Goal: Transaction & Acquisition: Obtain resource

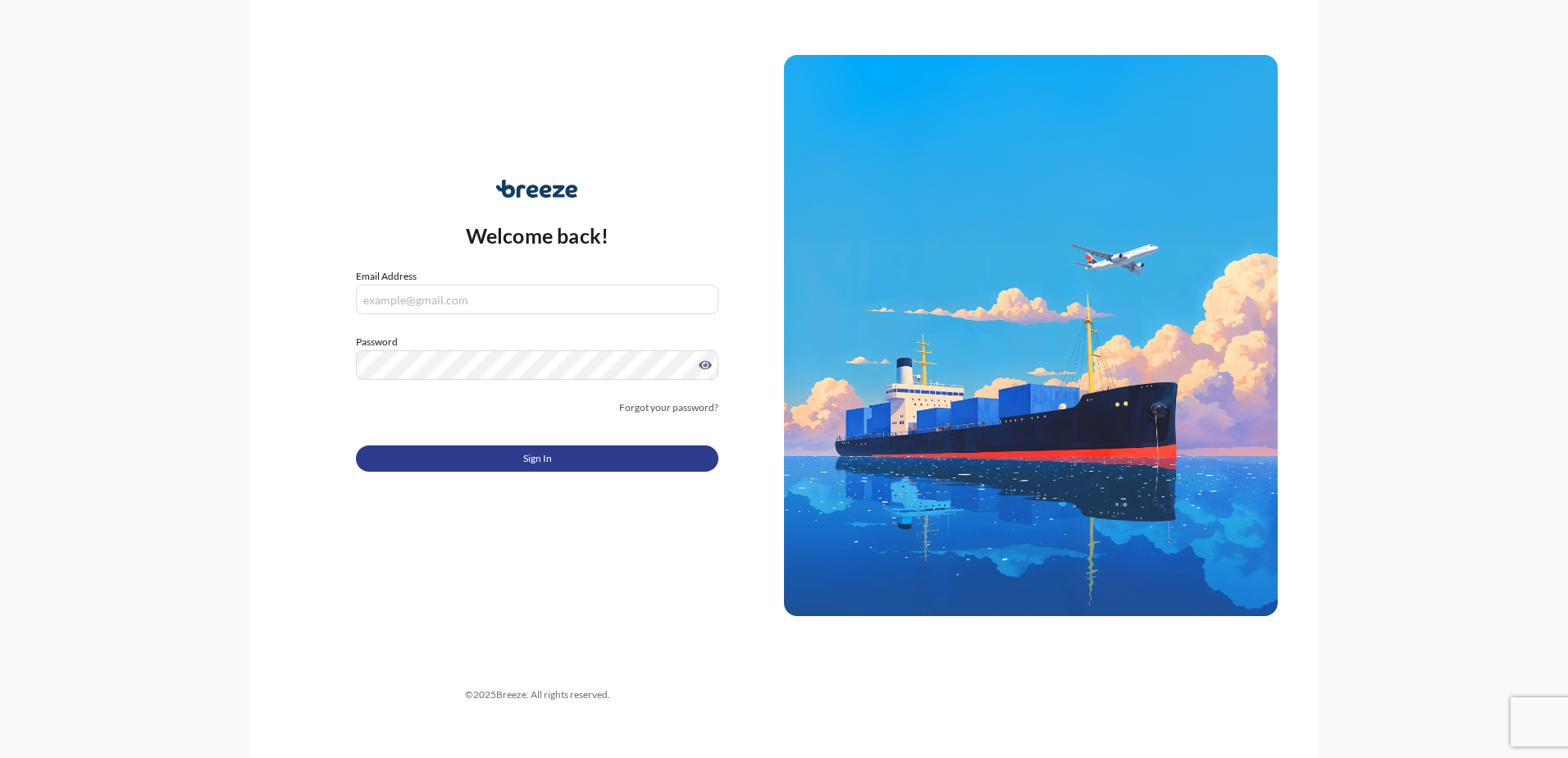
type input "[EMAIL_ADDRESS][DOMAIN_NAME]"
click at [471, 461] on button "Sign In" at bounding box center [537, 458] width 363 height 26
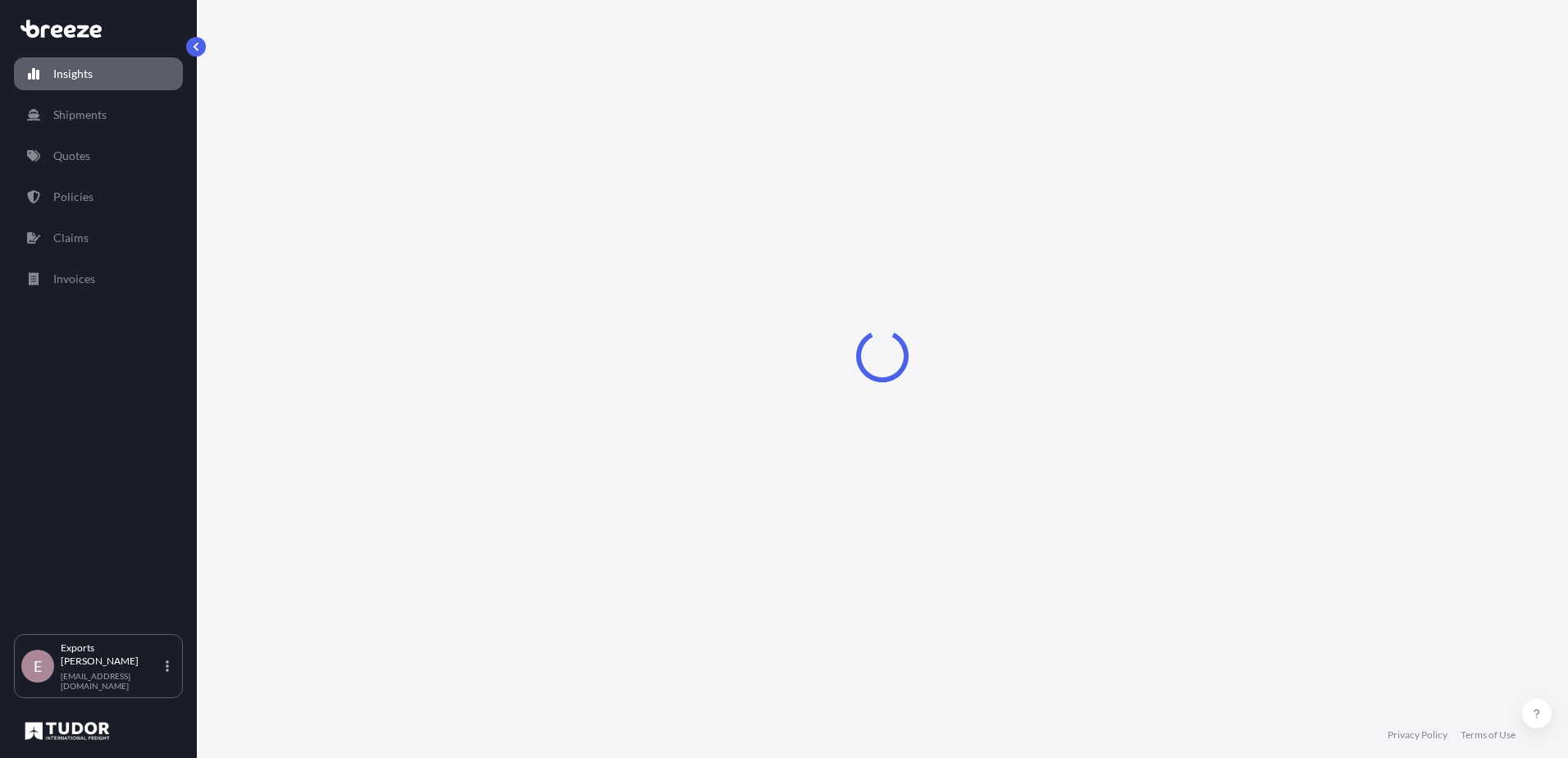
select select "2025"
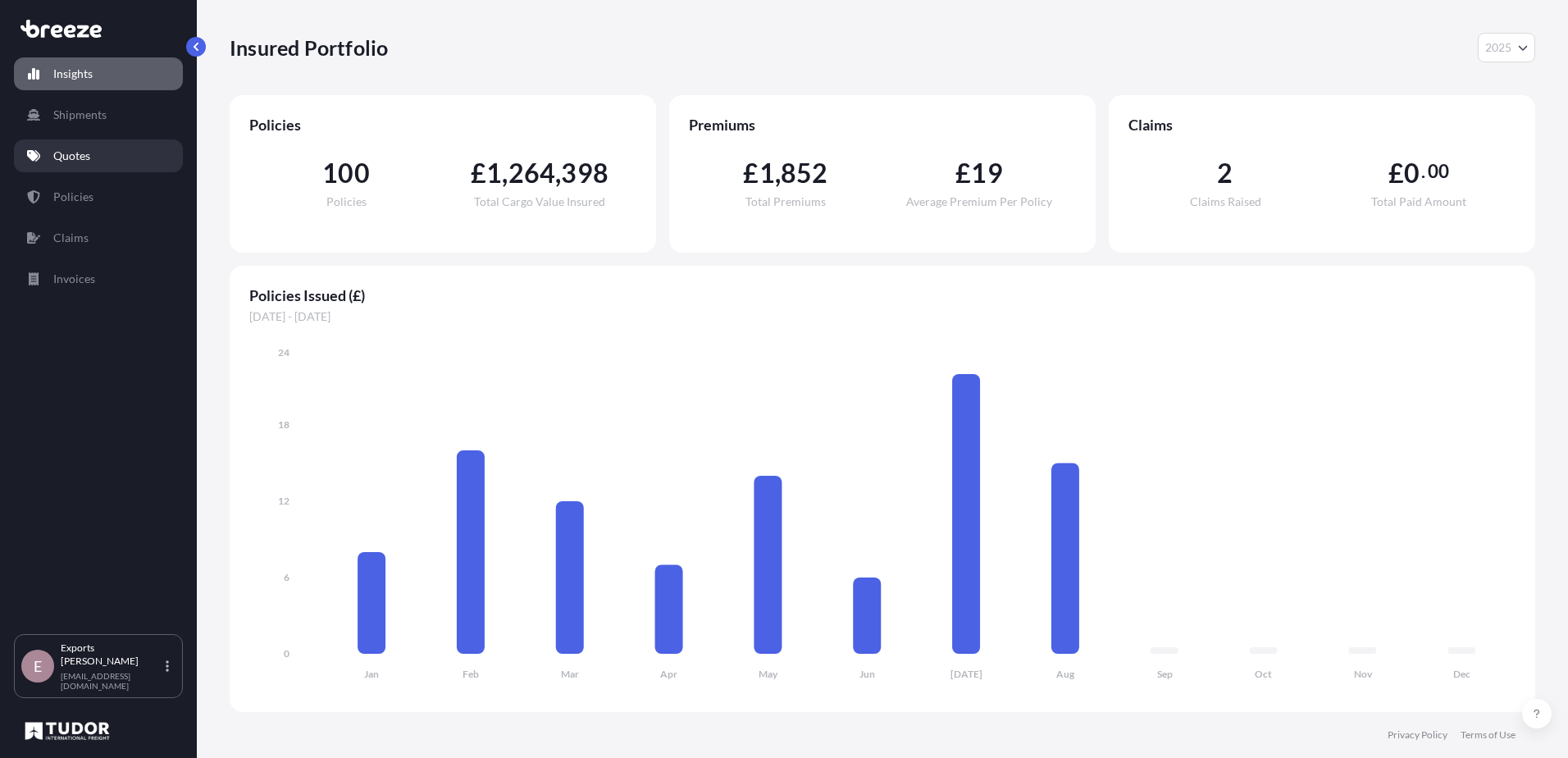
click at [105, 166] on link "Quotes" at bounding box center [99, 155] width 169 height 33
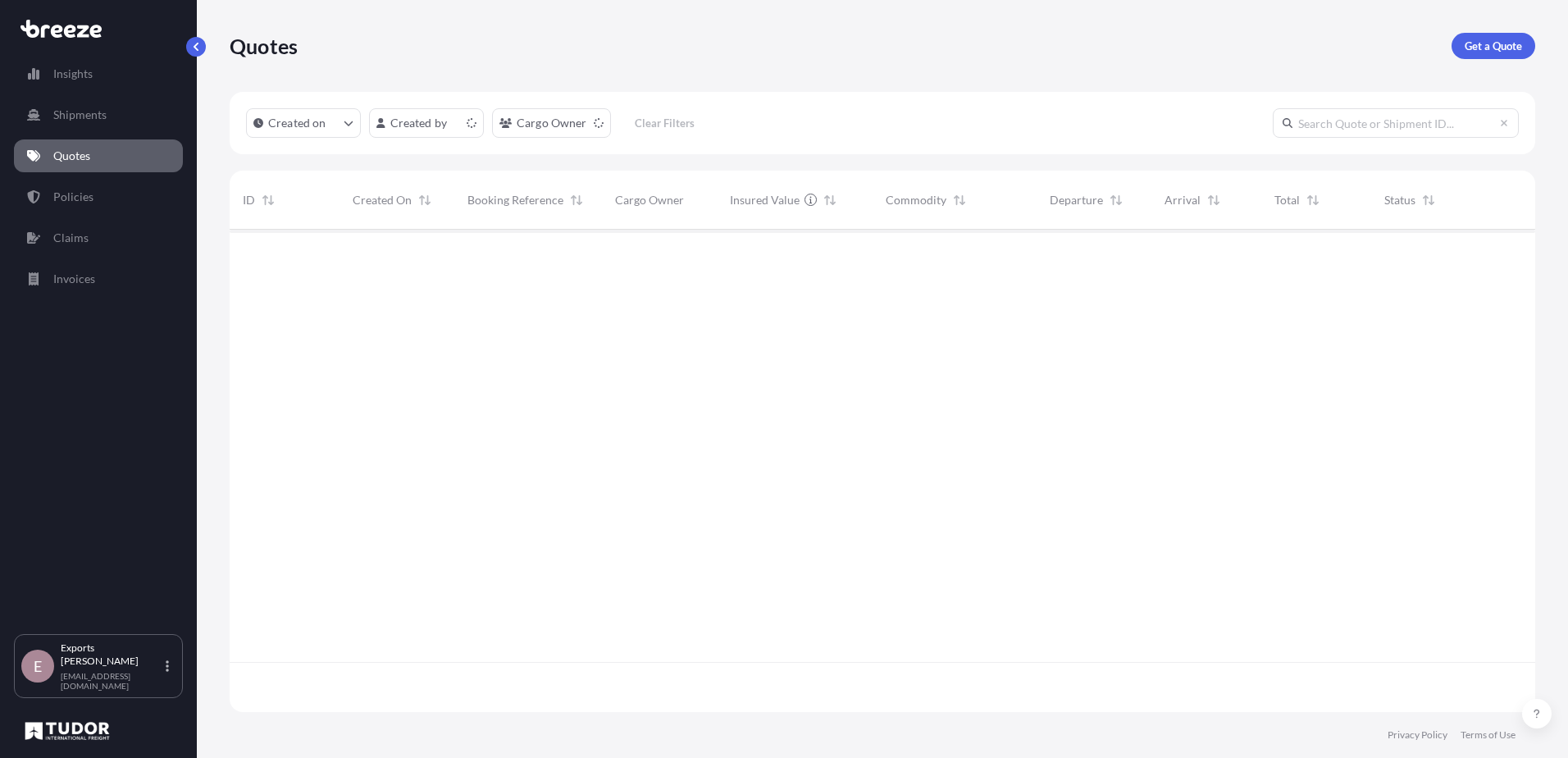
scroll to position [479, 1293]
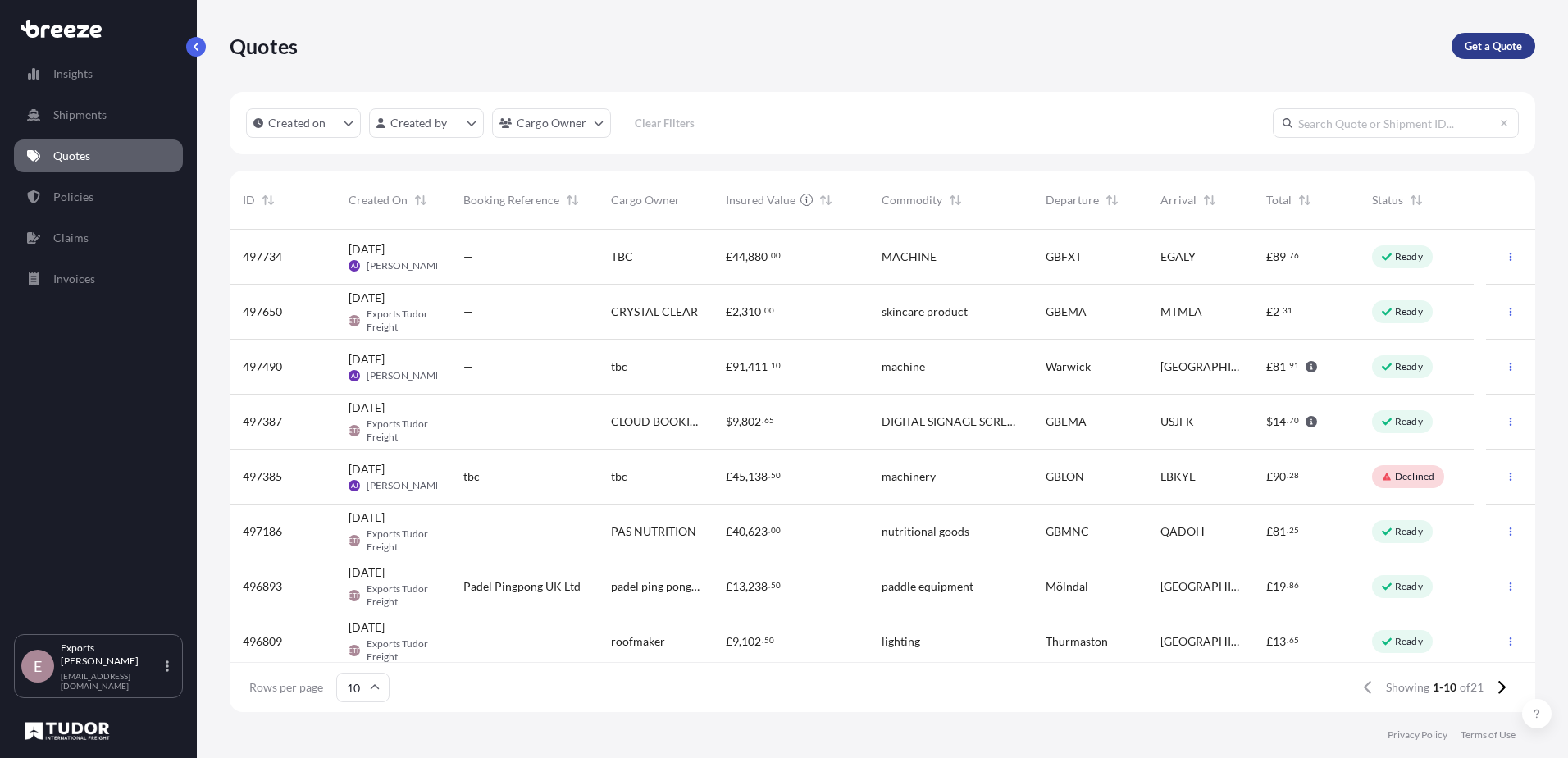
click at [1505, 54] on link "Get a Quote" at bounding box center [1493, 46] width 84 height 26
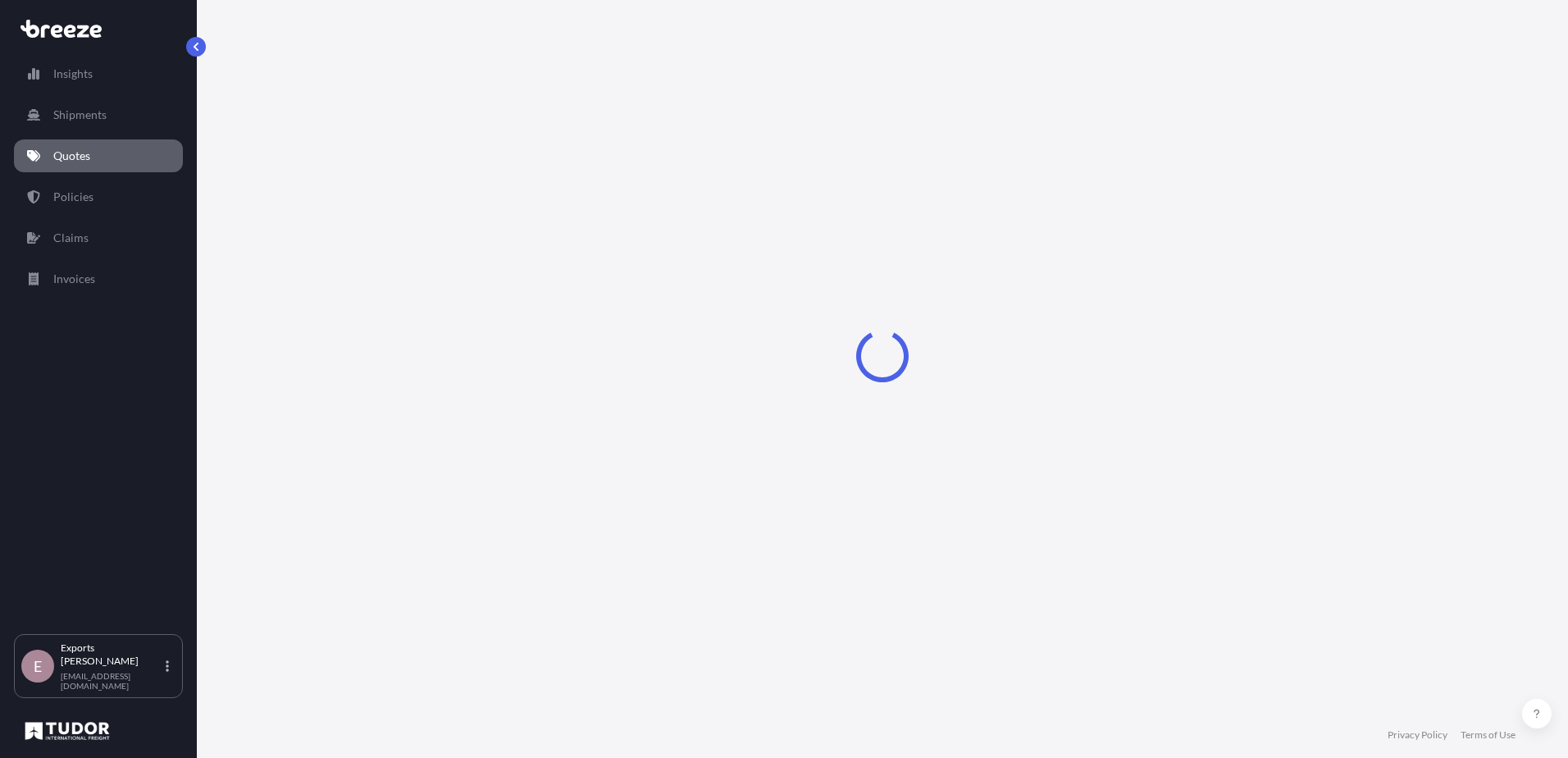
select select "Road"
select select "Sea"
select select "Road"
select select "1"
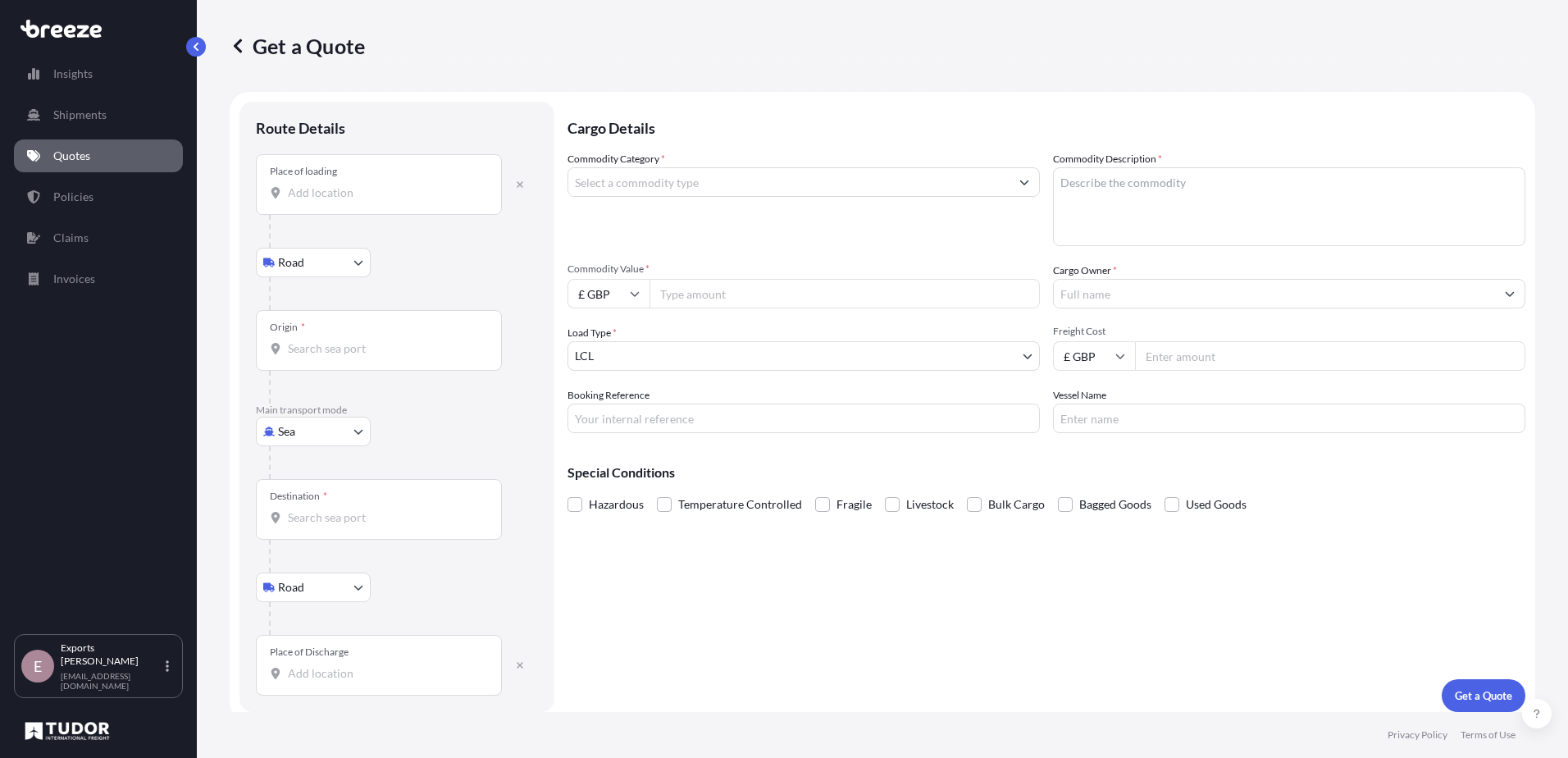
click at [283, 426] on body "Insights Shipments Quotes Policies Claims Invoices E Exports Tudor Freight [EMA…" at bounding box center [784, 379] width 1568 height 758
click at [298, 495] on span "Air" at bounding box center [295, 503] width 16 height 16
select select "Air"
click at [342, 215] on div "Place of loading" at bounding box center [379, 190] width 246 height 61
click at [342, 207] on input "Place of loading" at bounding box center [385, 199] width 193 height 16
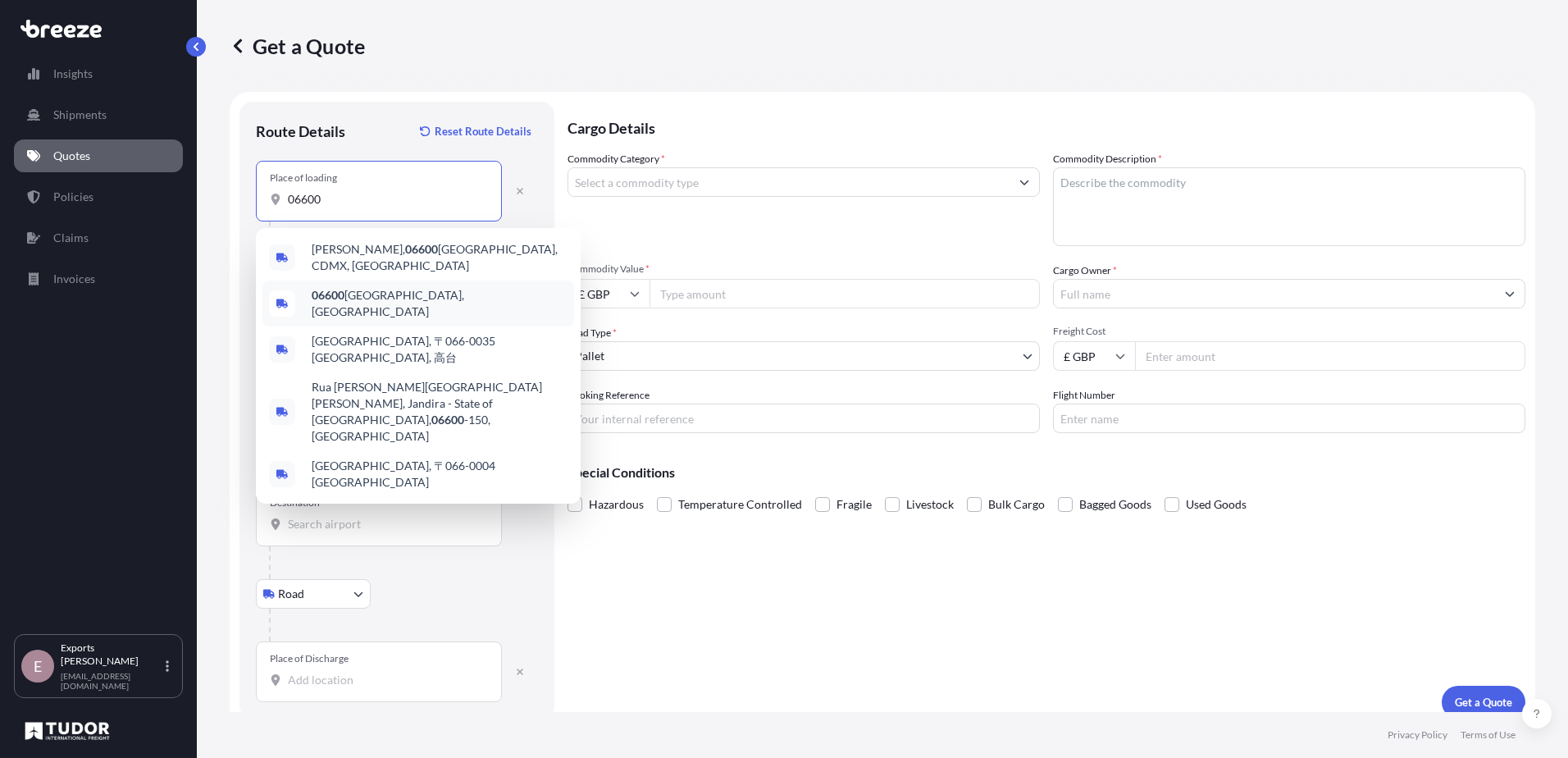
click at [318, 301] on span "06600 [GEOGRAPHIC_DATA], [GEOGRAPHIC_DATA]" at bounding box center [439, 303] width 256 height 33
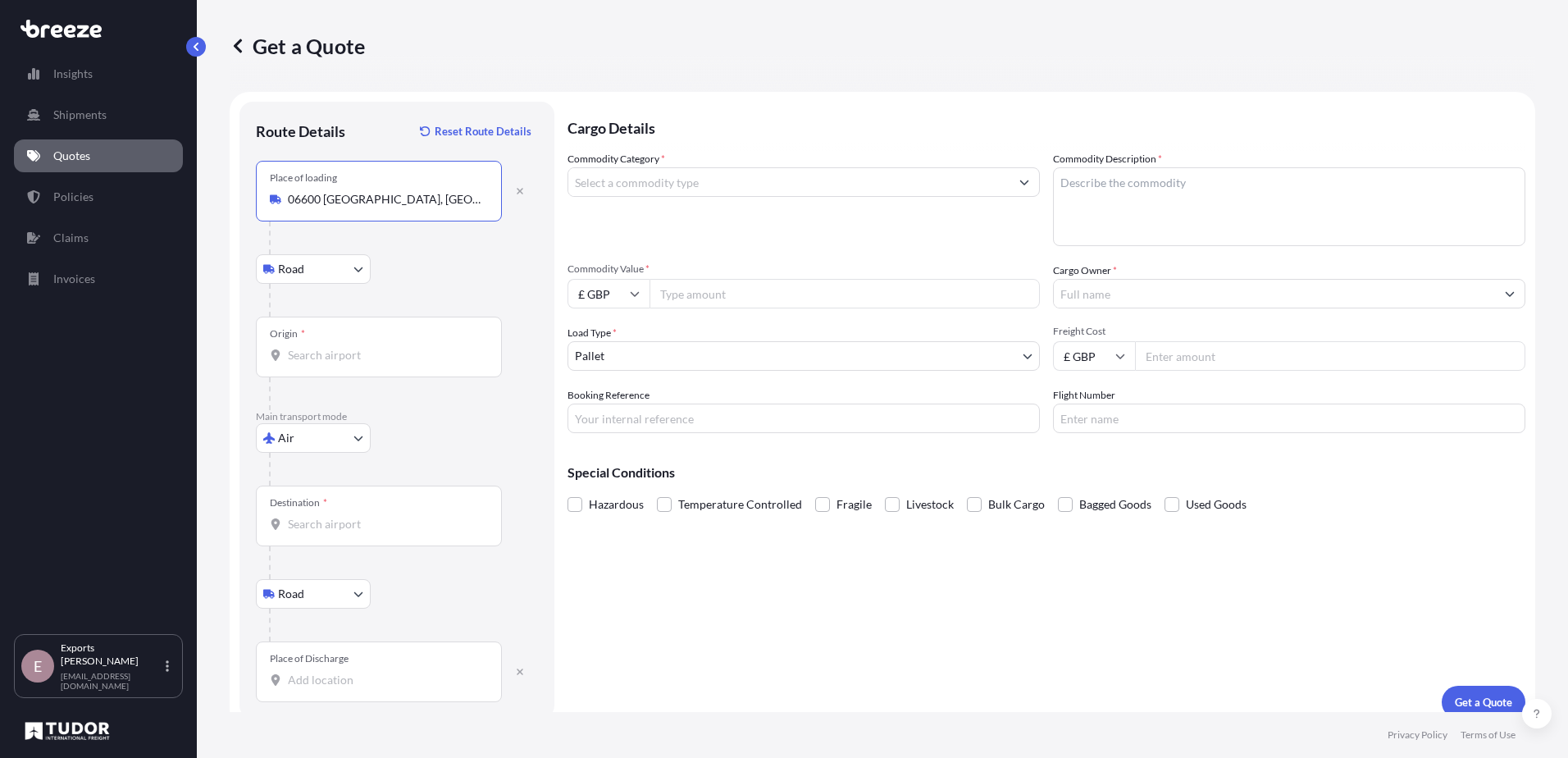
type input "06600 [GEOGRAPHIC_DATA], [GEOGRAPHIC_DATA]"
click at [324, 370] on div "Origin *" at bounding box center [379, 347] width 246 height 61
click at [324, 364] on input "Origin *" at bounding box center [385, 355] width 193 height 16
click at [335, 358] on input "Origin * Please select an origin" at bounding box center [385, 355] width 193 height 16
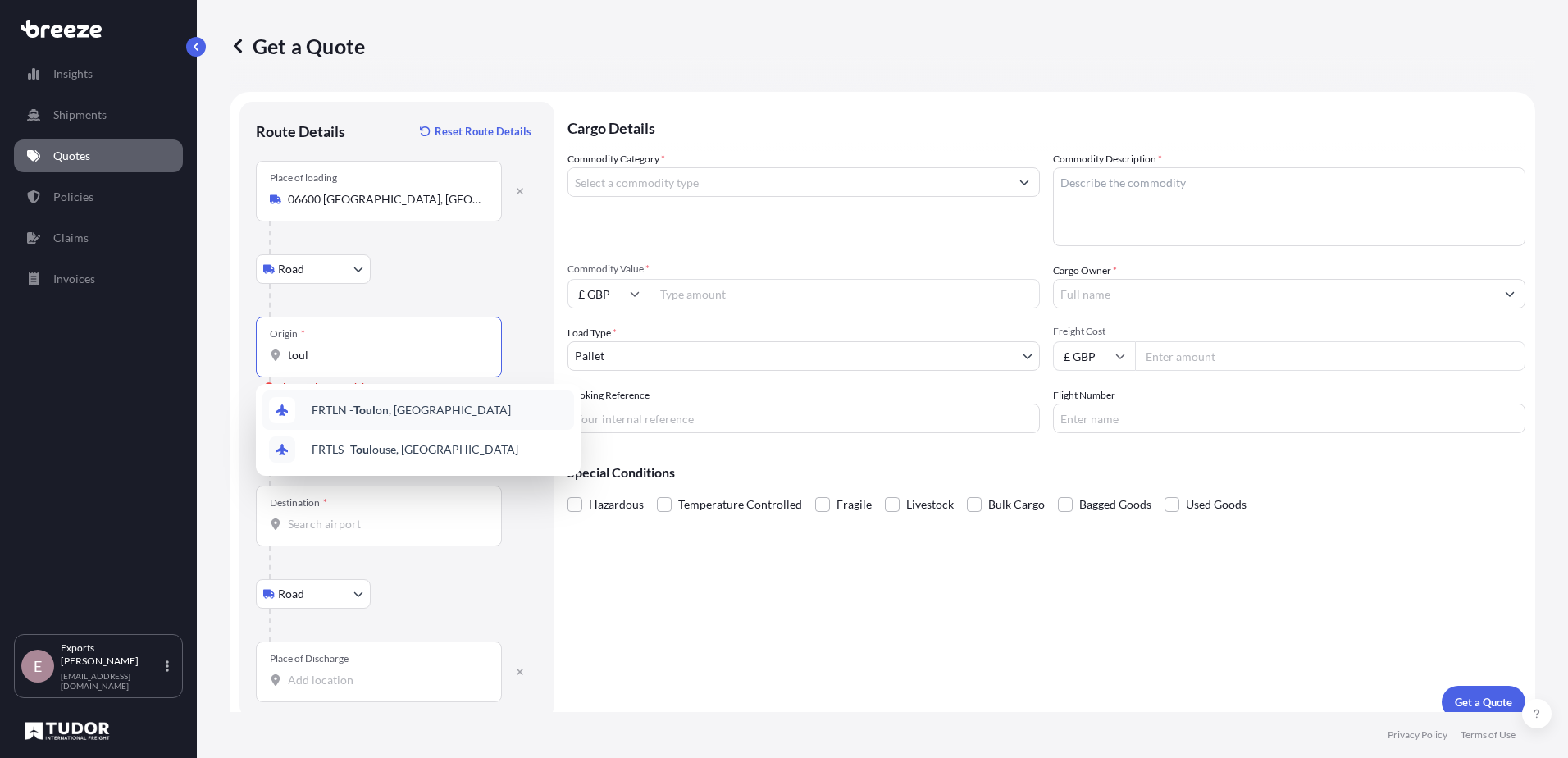
click at [425, 402] on span "FRTLN - Toul on, [GEOGRAPHIC_DATA]" at bounding box center [411, 409] width 199 height 16
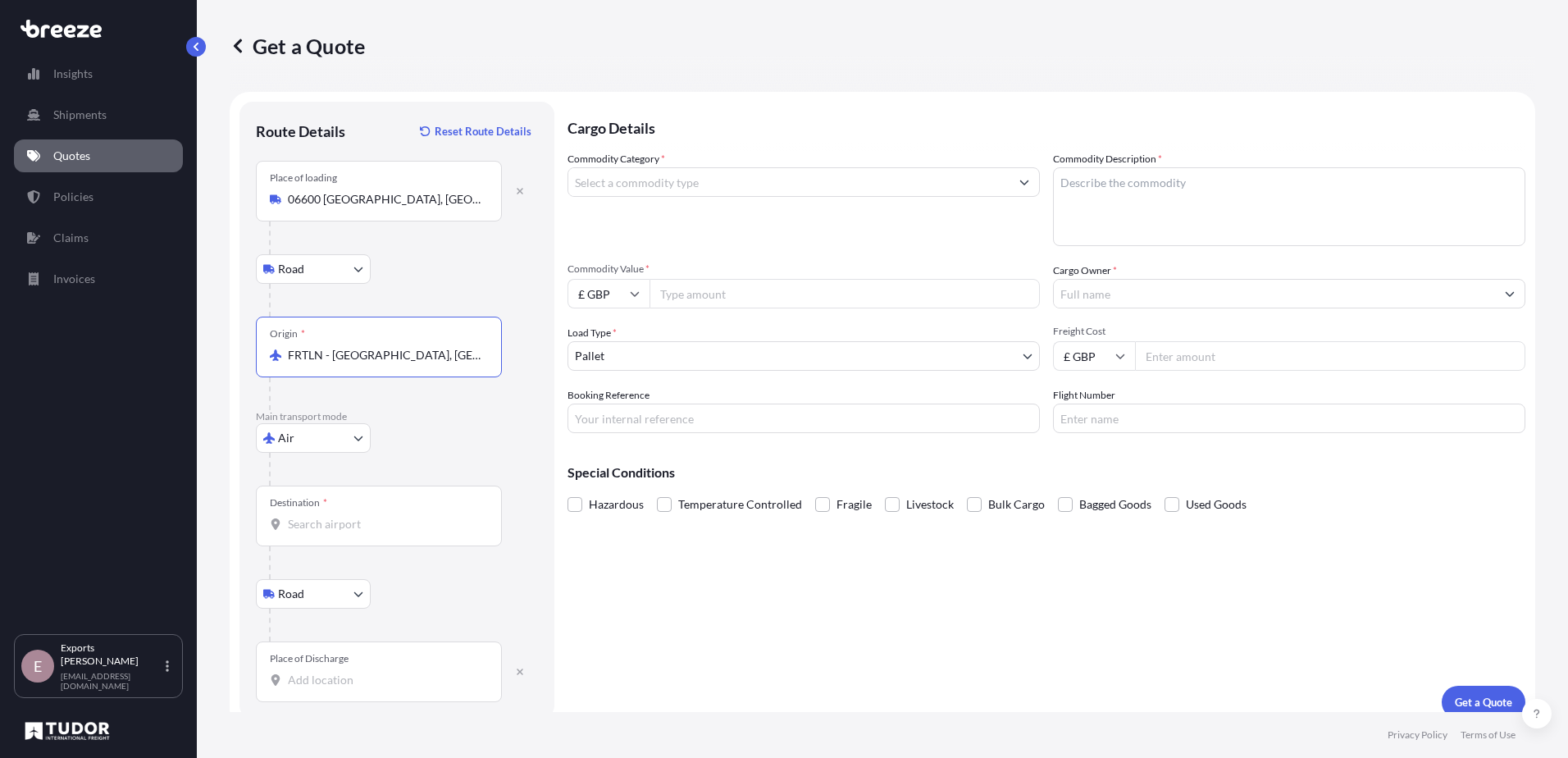
type input "FRTLN - [GEOGRAPHIC_DATA], [GEOGRAPHIC_DATA]"
click at [330, 532] on input "Destination *" at bounding box center [385, 524] width 193 height 16
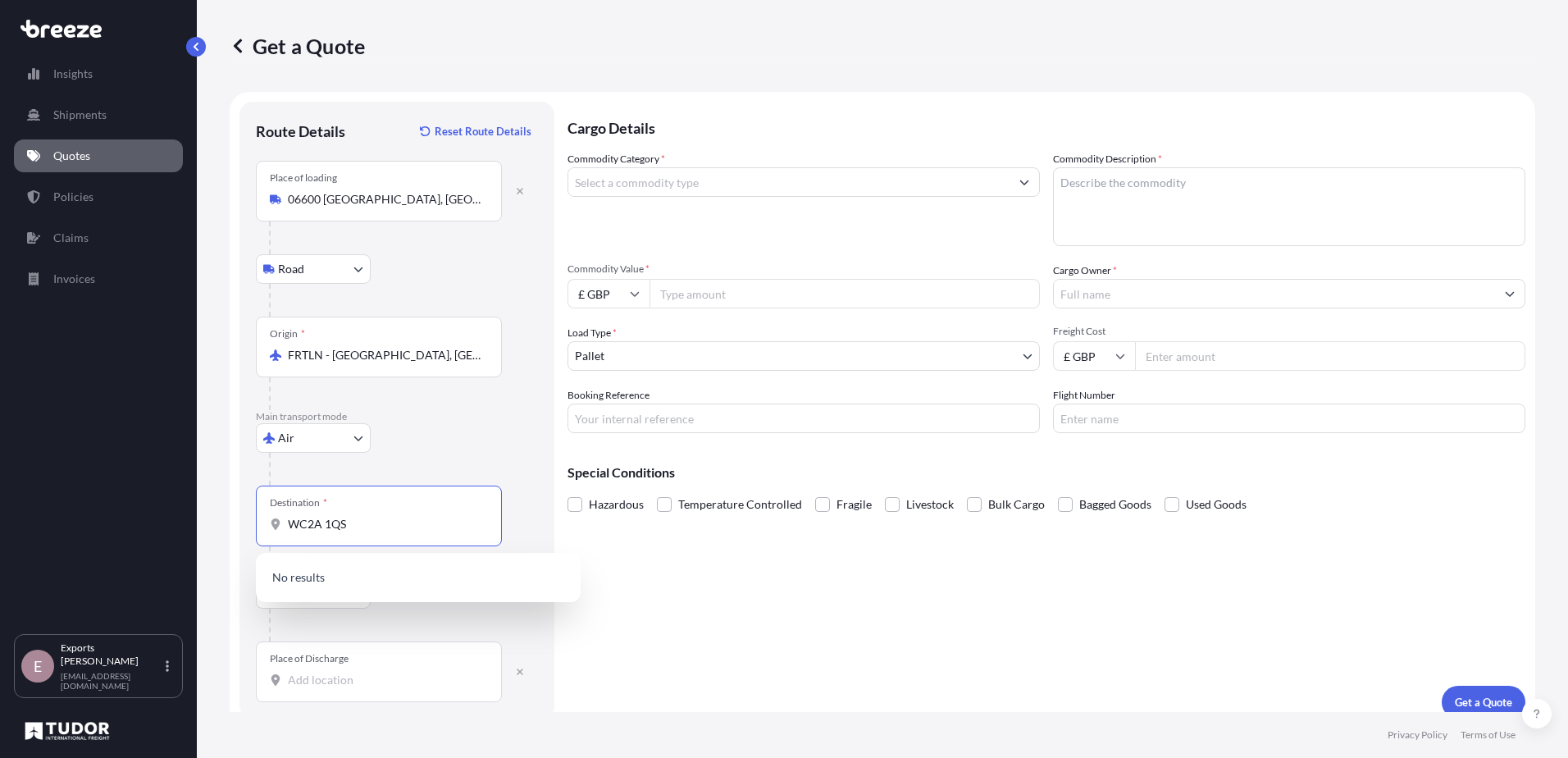
click at [322, 522] on input "WC2A 1QS" at bounding box center [385, 524] width 193 height 16
type input "WC2 1QS"
drag, startPoint x: 395, startPoint y: 519, endPoint x: 249, endPoint y: 518, distance: 146.0
click at [249, 518] on div "Route Details Reset Route Details Place of loading [GEOGRAPHIC_DATA] Rail Origi…" at bounding box center [396, 409] width 315 height 617
click at [379, 568] on div "GBEMA - East Mi dlands Apt, [GEOGRAPHIC_DATA]" at bounding box center [417, 583] width 312 height 46
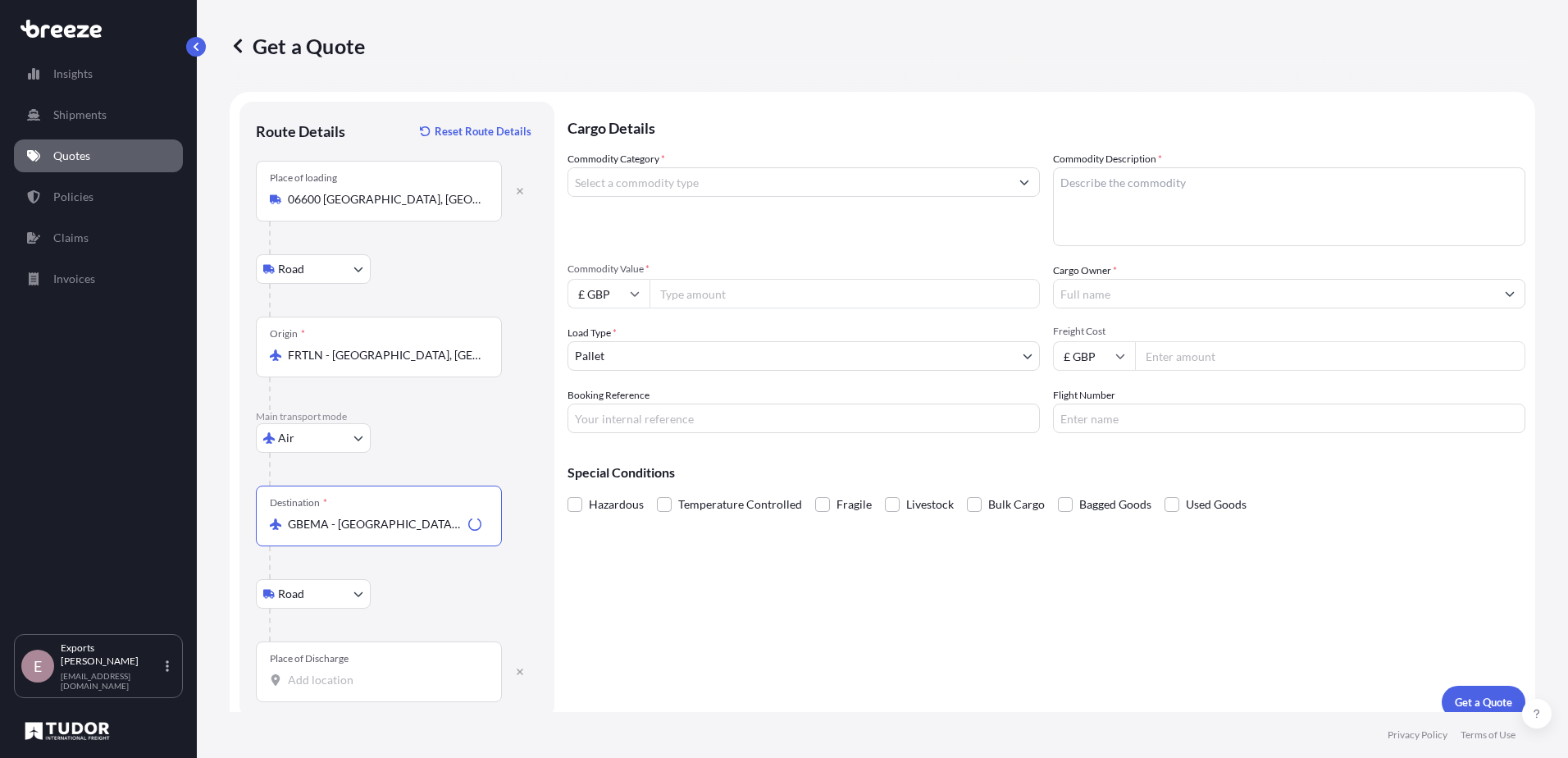
type input "GBEMA - [GEOGRAPHIC_DATA] Apt, [GEOGRAPHIC_DATA]"
click at [322, 669] on div "Place of Discharge" at bounding box center [379, 671] width 246 height 61
click at [322, 671] on input "Place of Discharge" at bounding box center [385, 679] width 193 height 16
type input "[STREET_ADDRESS]"
click at [673, 184] on input "Commodity Category *" at bounding box center [789, 182] width 441 height 30
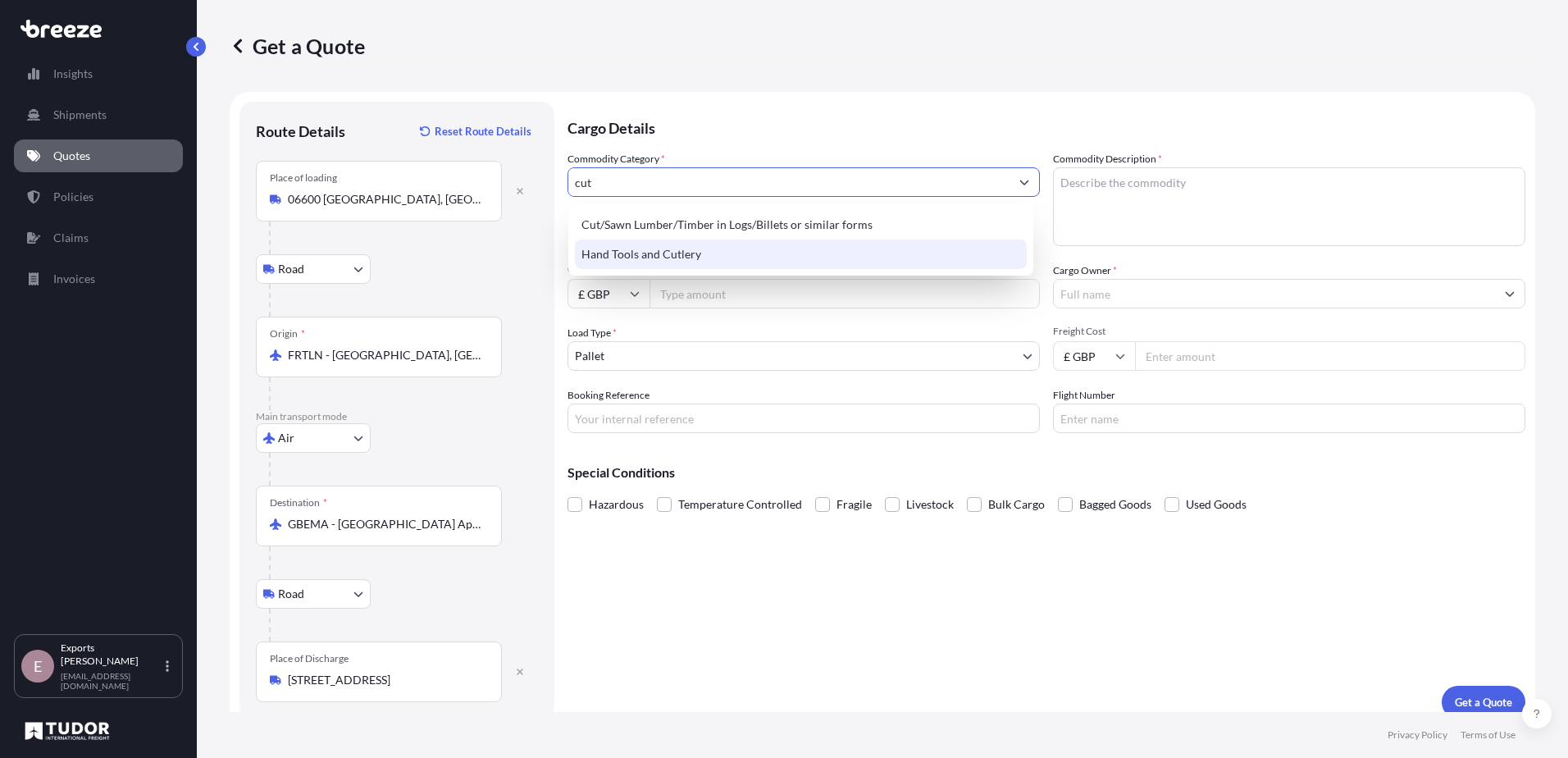
click at [681, 261] on div "Hand Tools and Cutlery" at bounding box center [801, 254] width 452 height 30
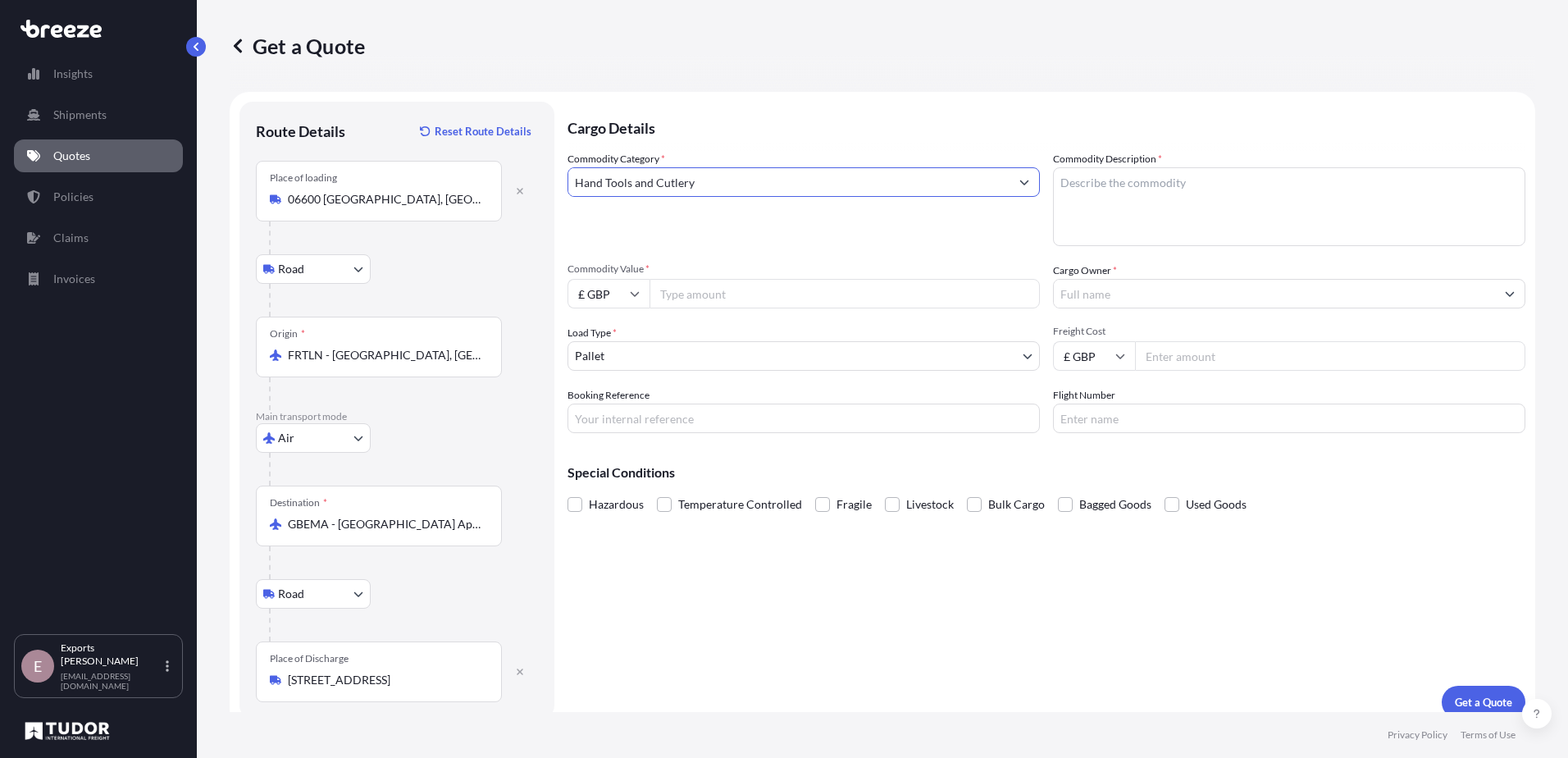
type input "Hand Tools and Cutlery"
click at [1142, 177] on textarea "Commodity Description *" at bounding box center [1289, 206] width 472 height 79
type textarea "SILVER CUTLERY"
click at [722, 297] on input "Commodity Value *" at bounding box center [845, 294] width 391 height 30
type input "50000"
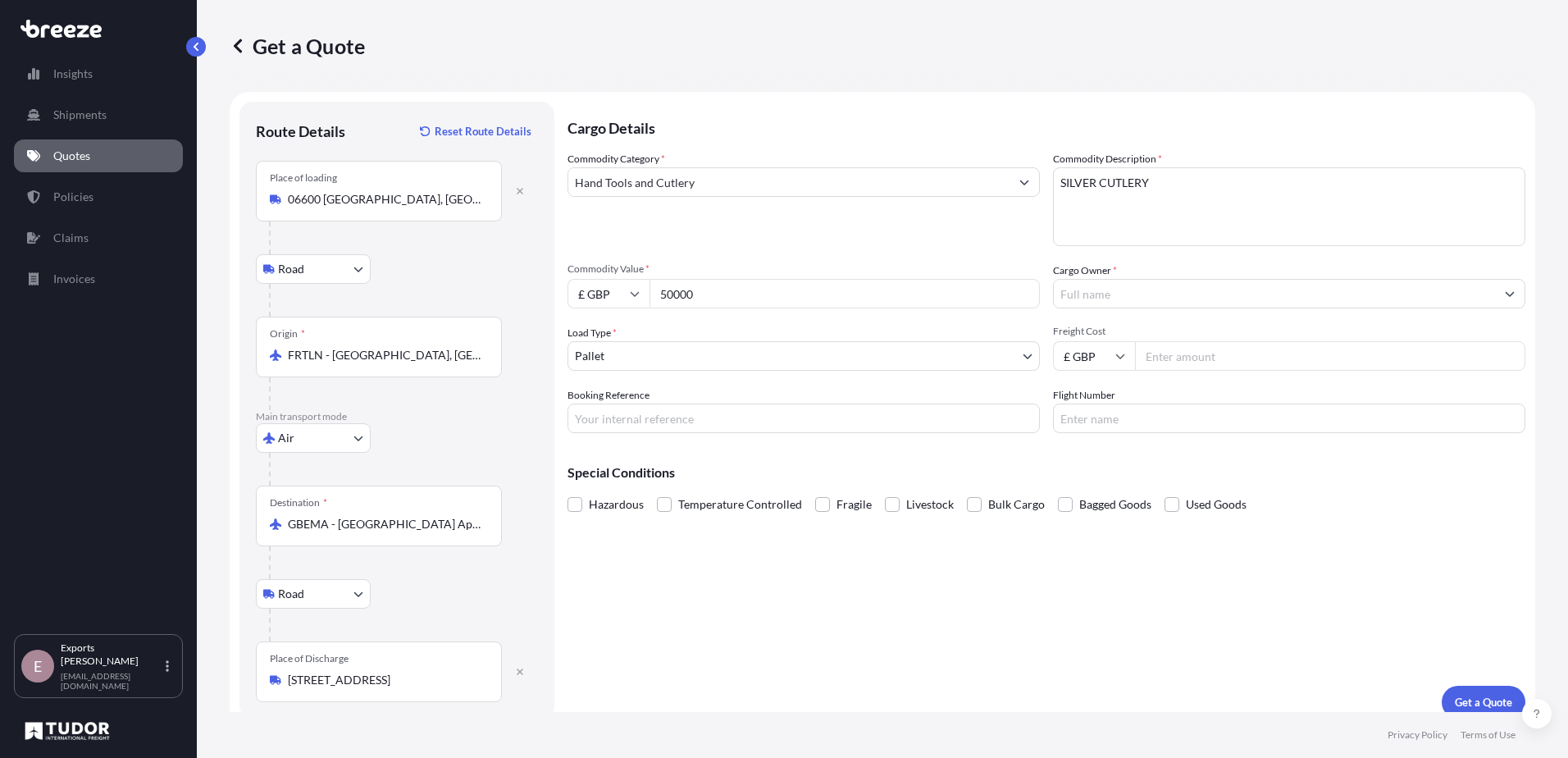
click at [1112, 291] on input "Cargo Owner *" at bounding box center [1274, 294] width 441 height 30
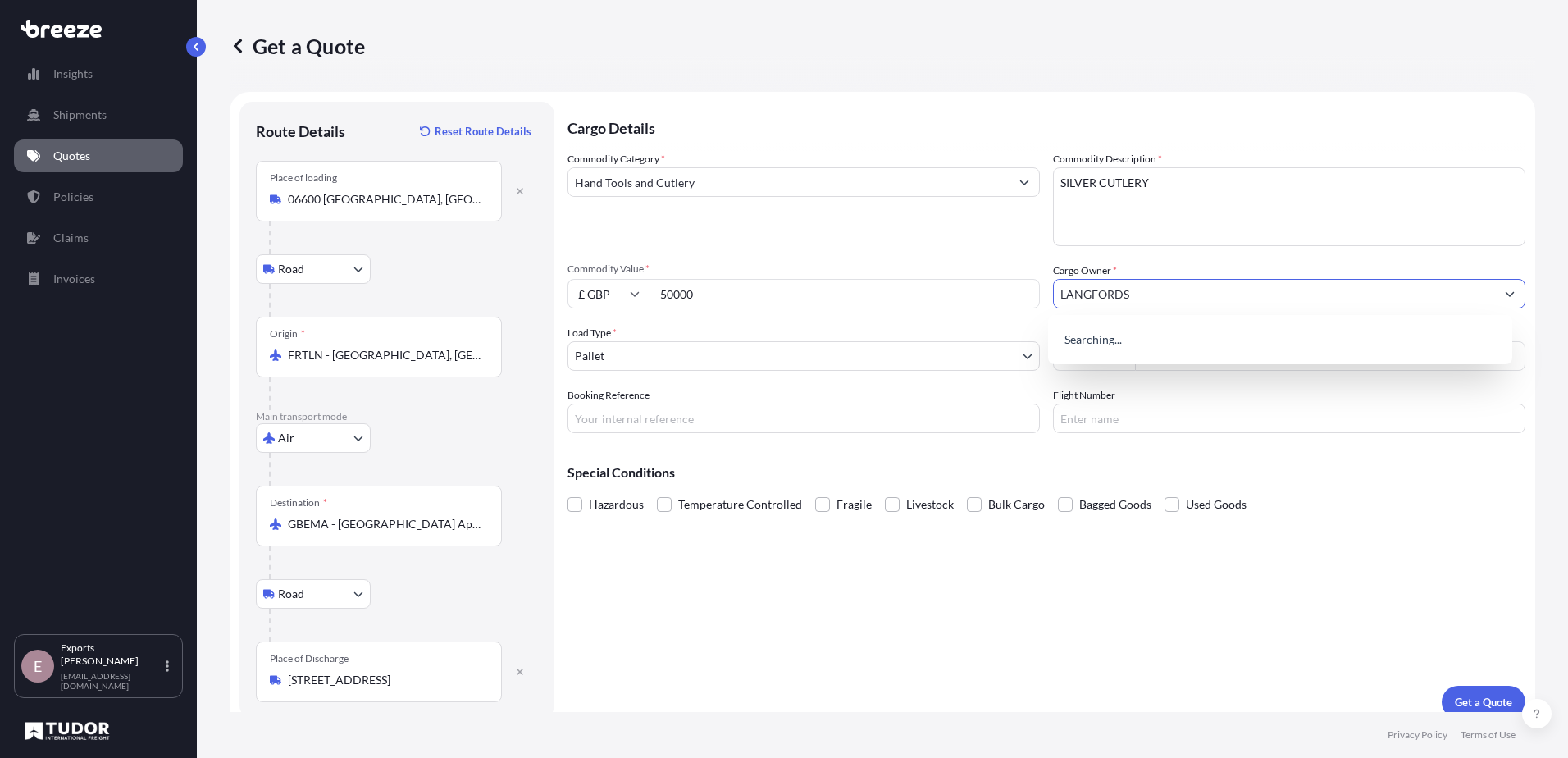
type input "LANGFORDS"
click at [677, 353] on body "15 options available. 5 options available. 0 options available. Insights Shipme…" at bounding box center [784, 379] width 1568 height 758
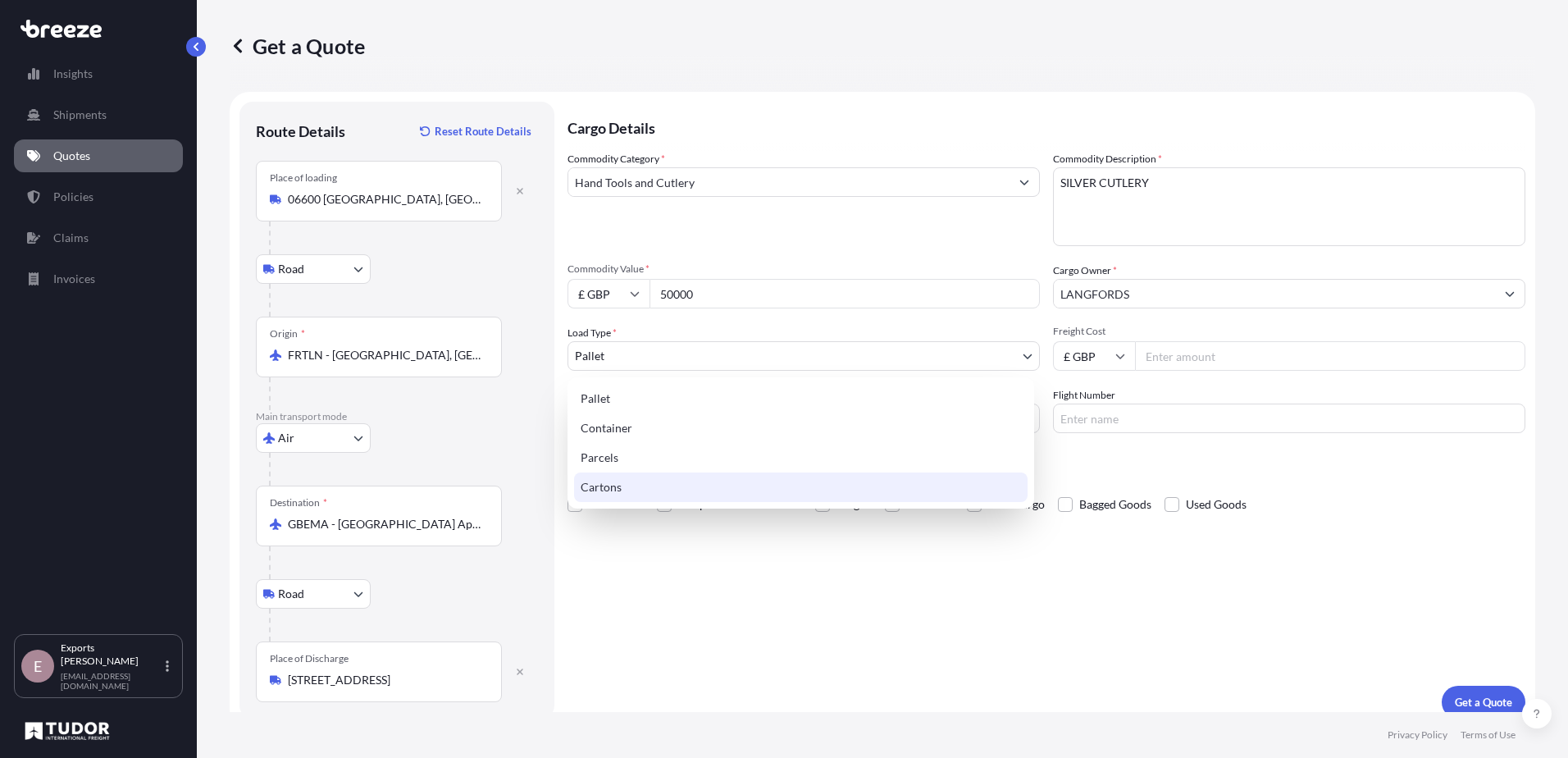
click at [627, 476] on div "Cartons" at bounding box center [800, 487] width 453 height 30
select select "4"
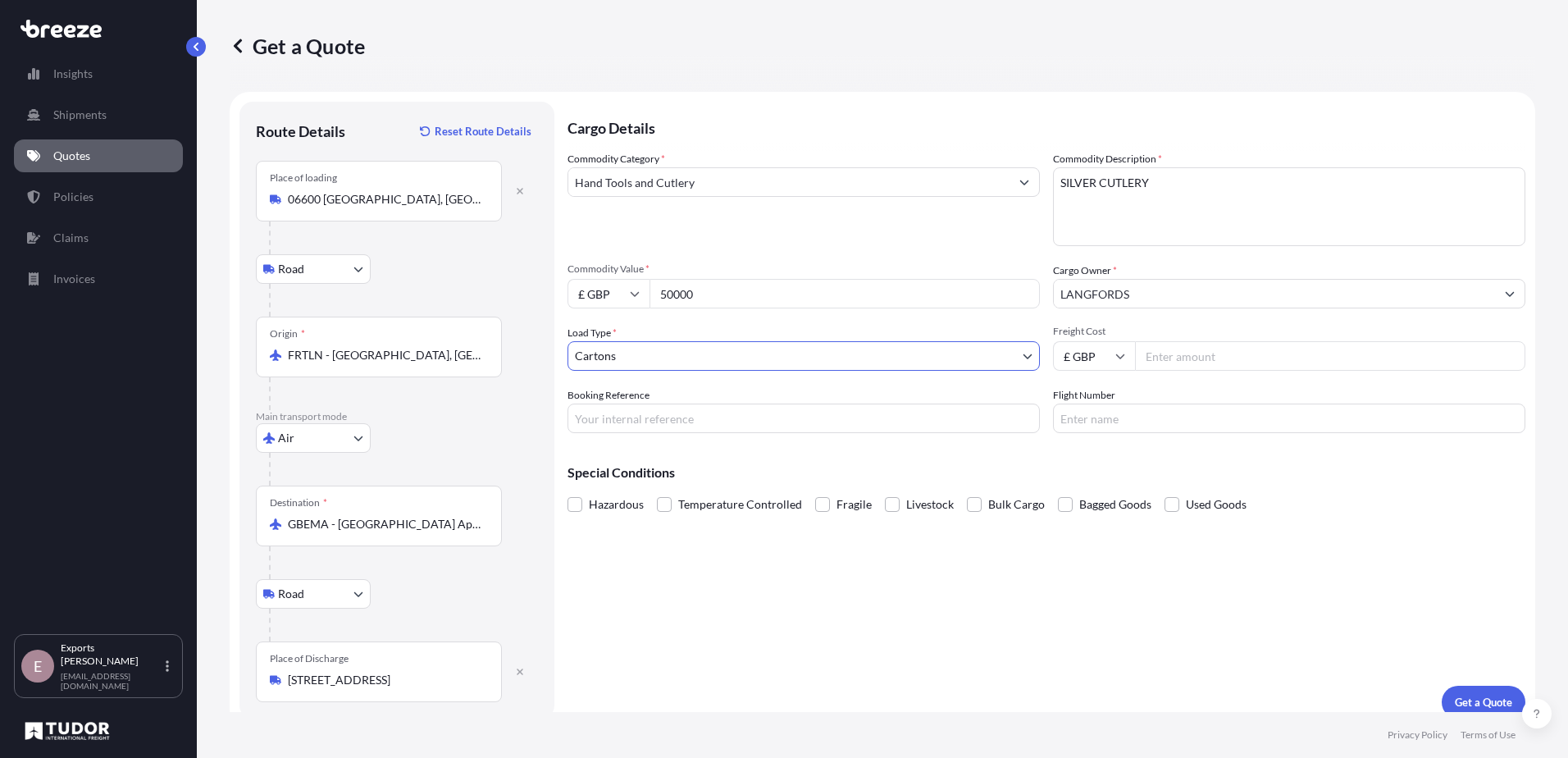
click at [648, 425] on input "Booking Reference" at bounding box center [804, 418] width 472 height 30
drag, startPoint x: 699, startPoint y: 390, endPoint x: 812, endPoint y: 374, distance: 114.1
click at [699, 390] on div "Booking Reference" at bounding box center [804, 410] width 472 height 46
click at [1233, 352] on input "Freight Cost" at bounding box center [1331, 357] width 391 height 30
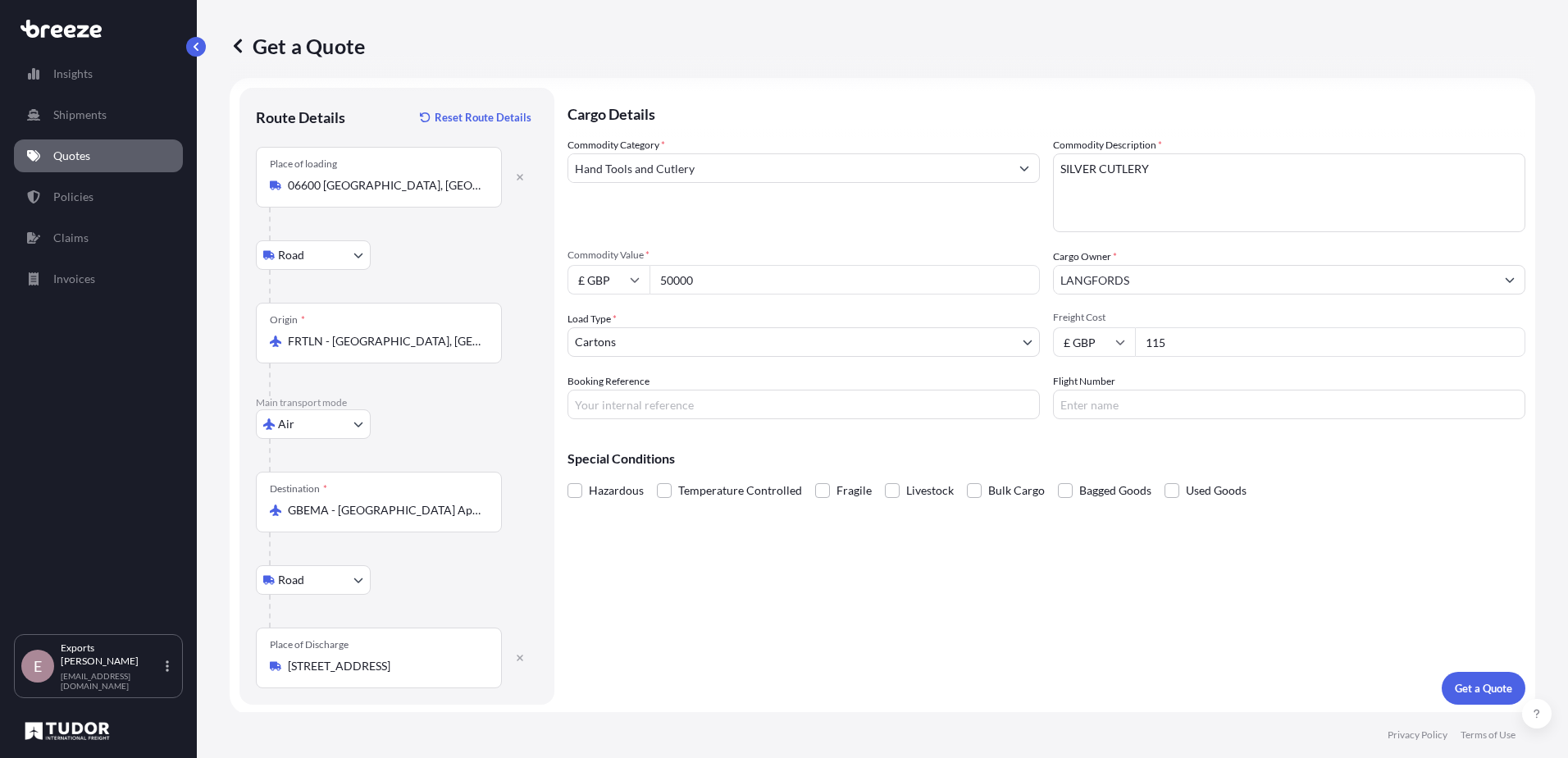
scroll to position [16, 0]
type input "115"
click at [1466, 691] on p "Get a Quote" at bounding box center [1484, 685] width 58 height 16
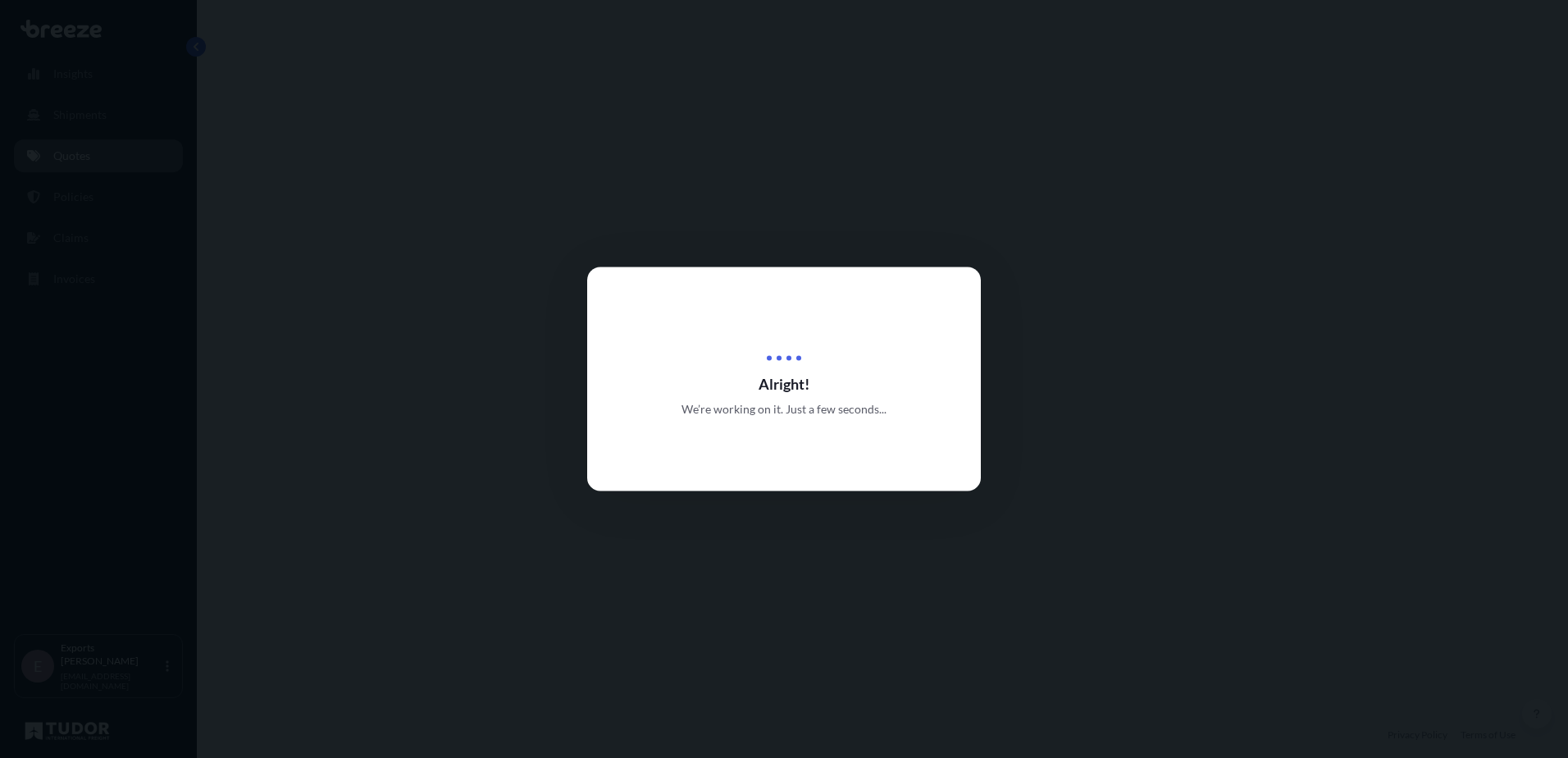
select select "Road"
select select "Air"
select select "Road"
select select "4"
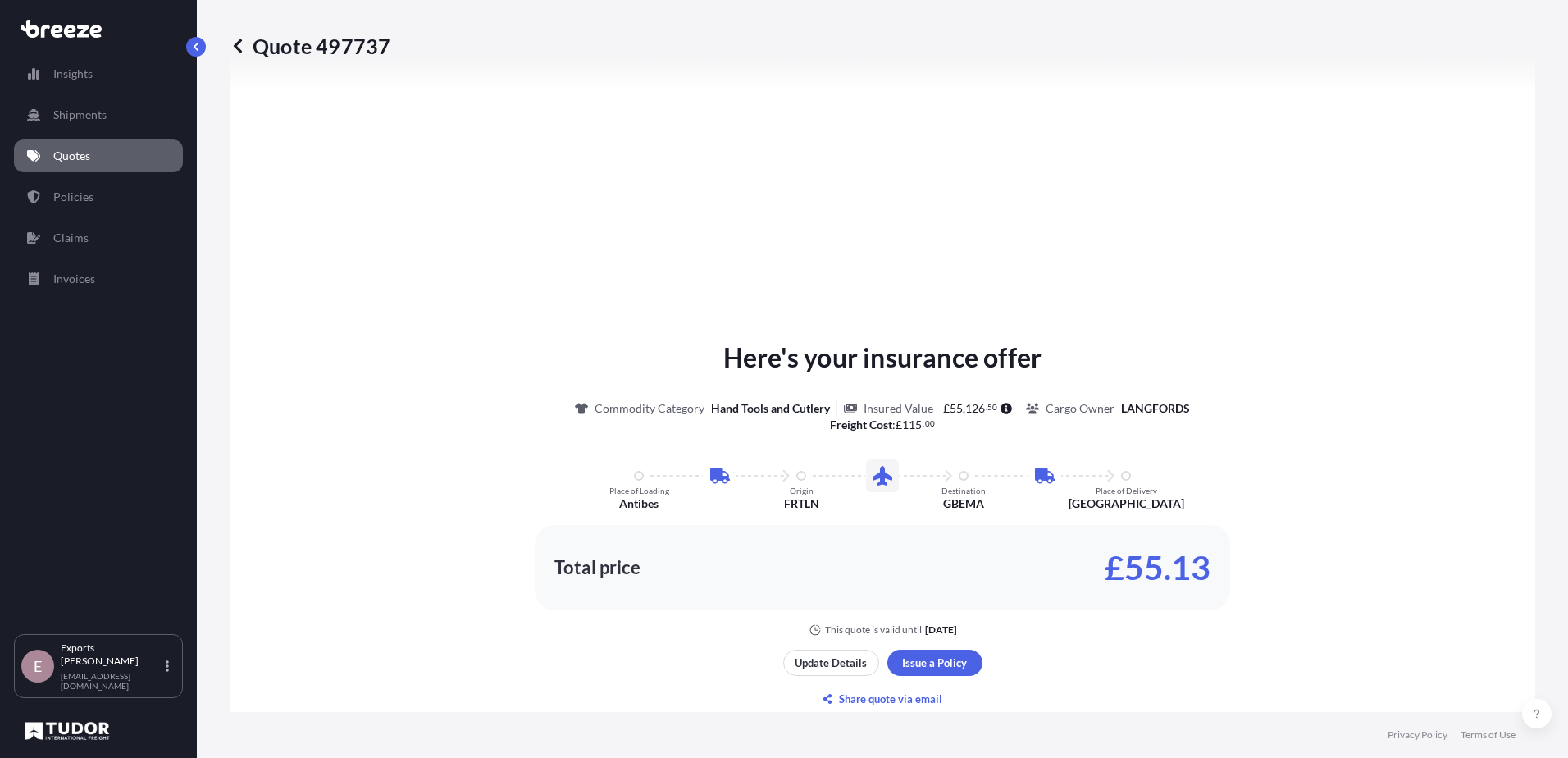
scroll to position [820, 0]
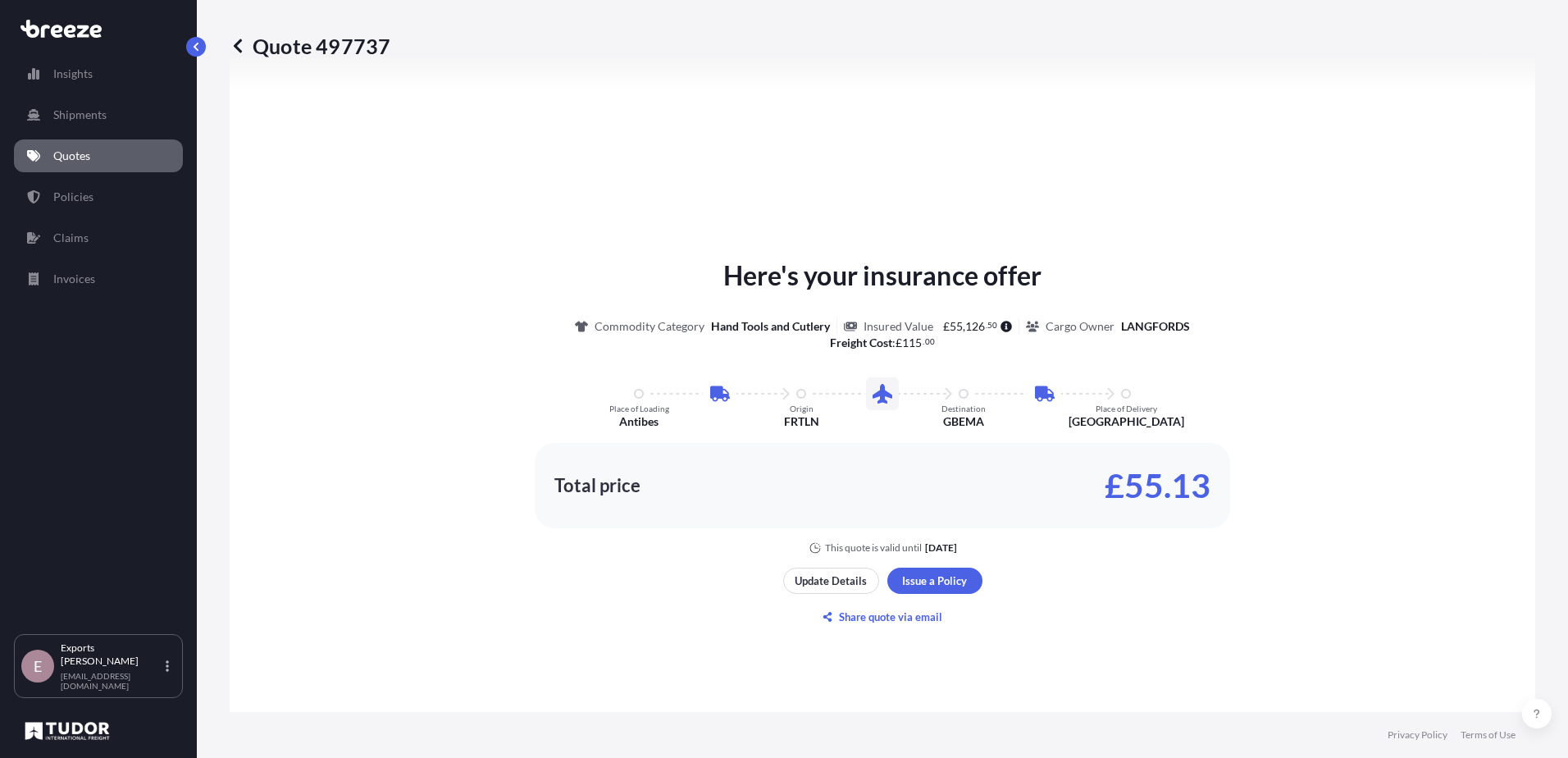
click at [239, 49] on icon at bounding box center [238, 46] width 8 height 14
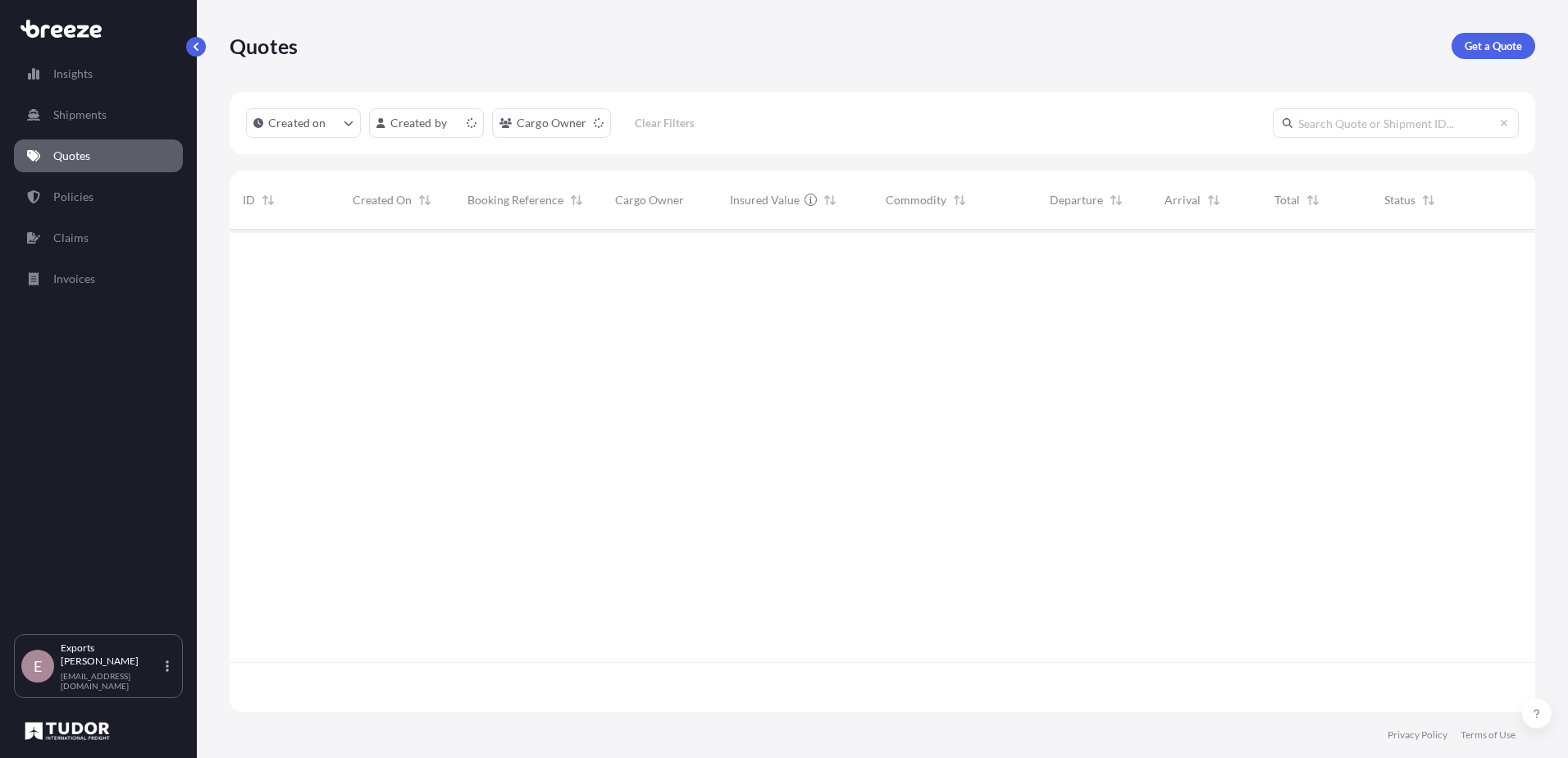
scroll to position [479, 1293]
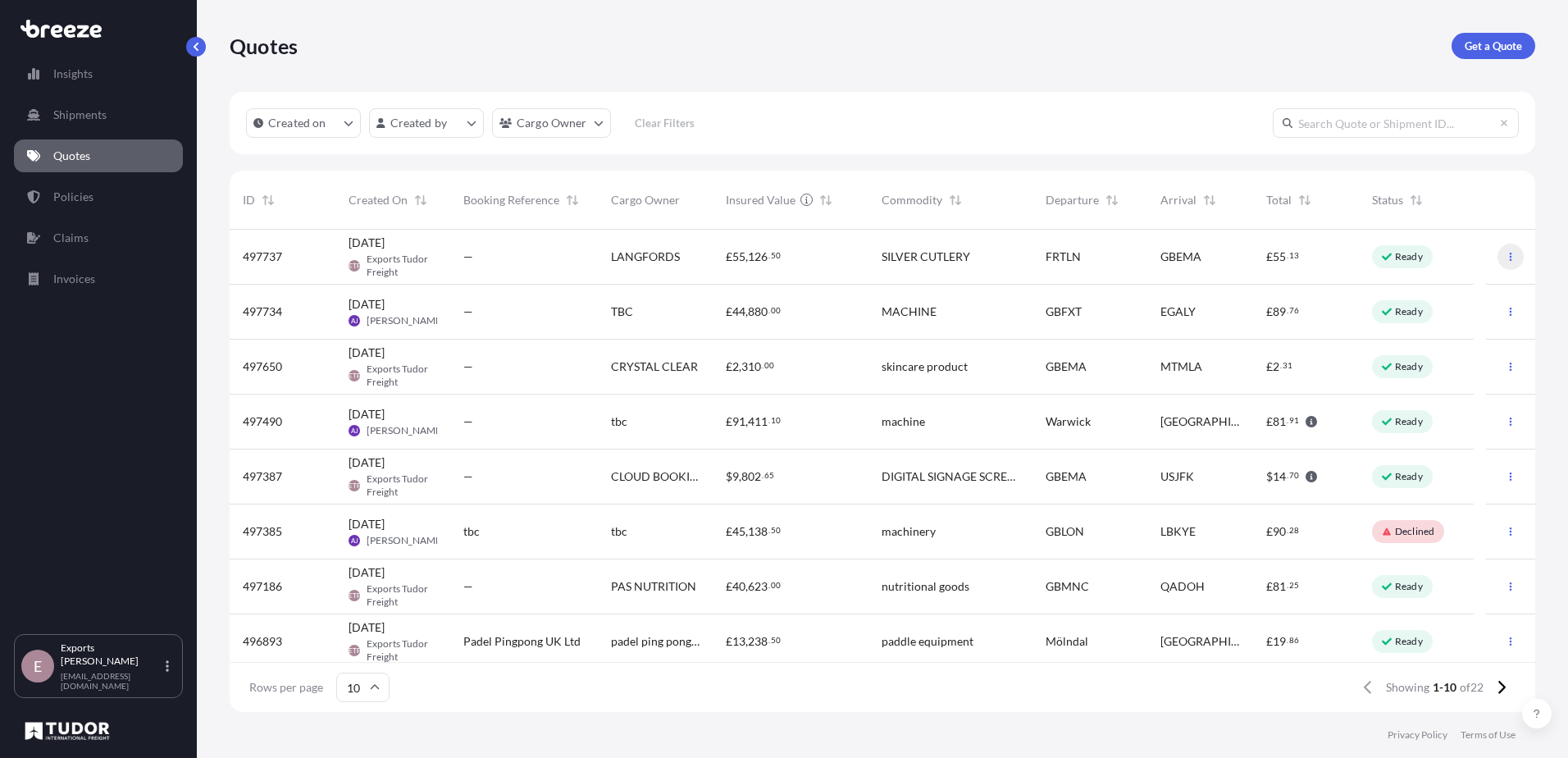
click at [1497, 257] on button "button" at bounding box center [1510, 257] width 26 height 26
click at [1456, 295] on p "Duplicate quote" at bounding box center [1434, 289] width 82 height 16
select select "Road"
select select "Air"
select select "Road"
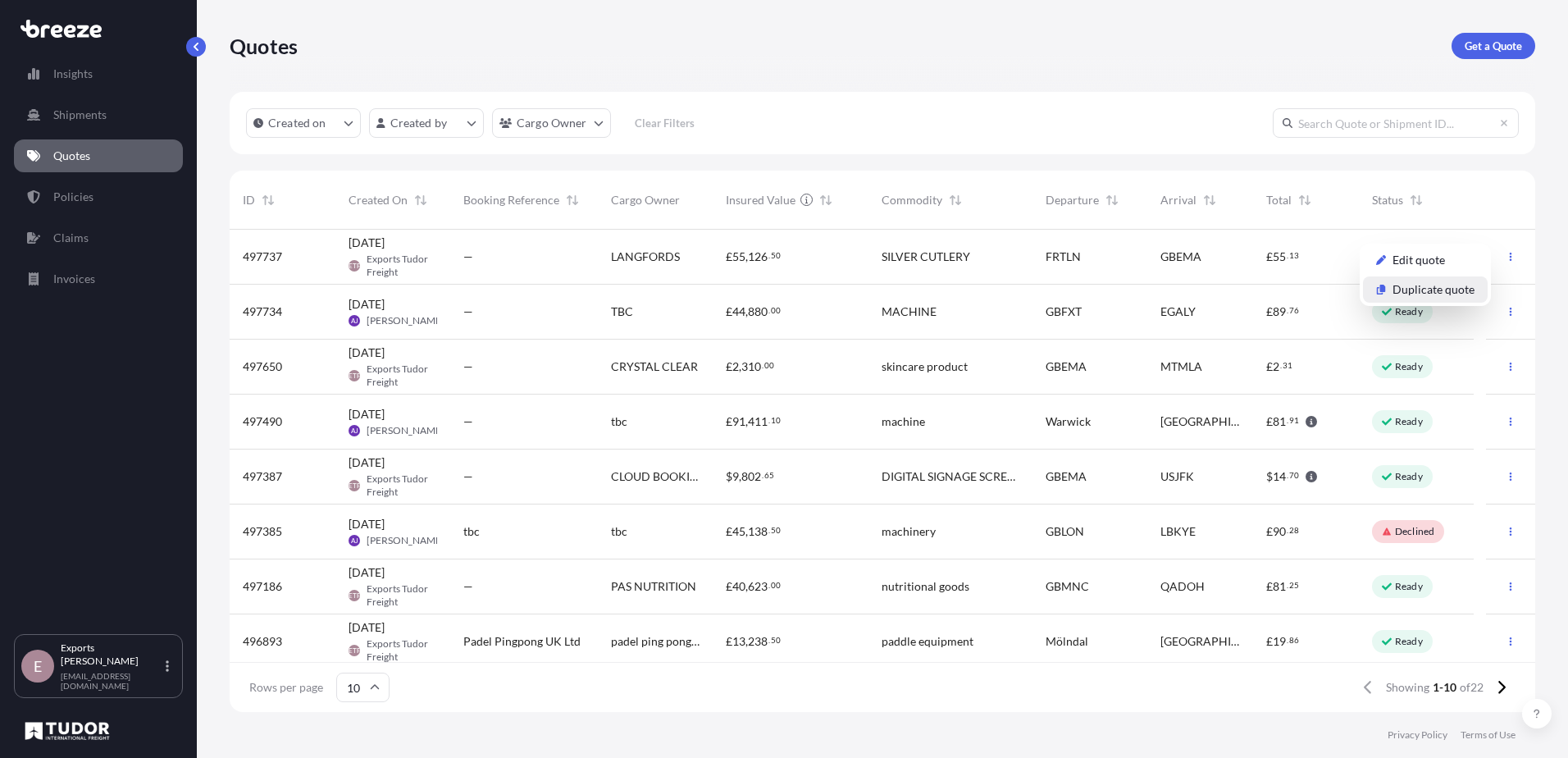
select select "4"
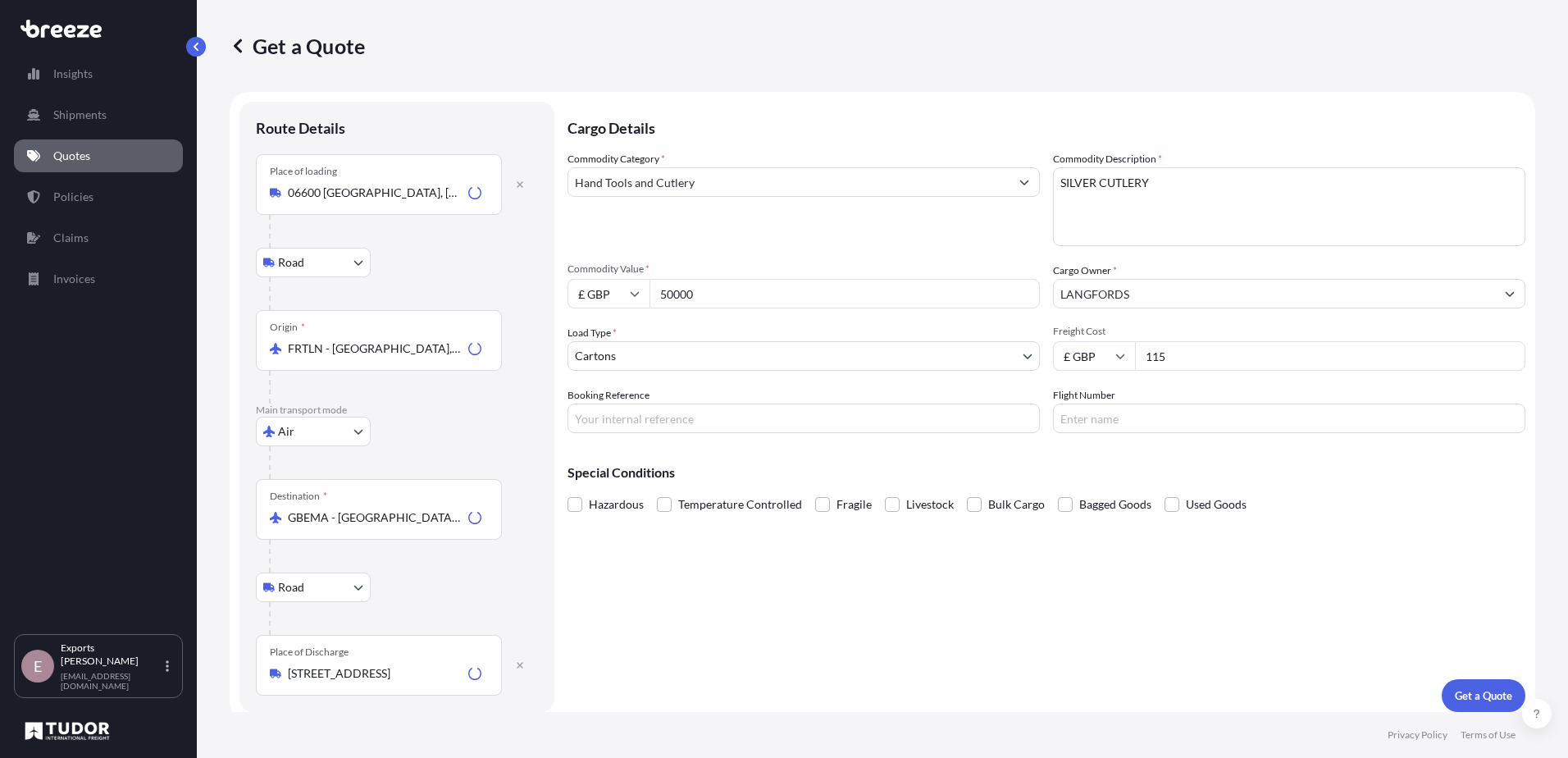
scroll to position [10, 0]
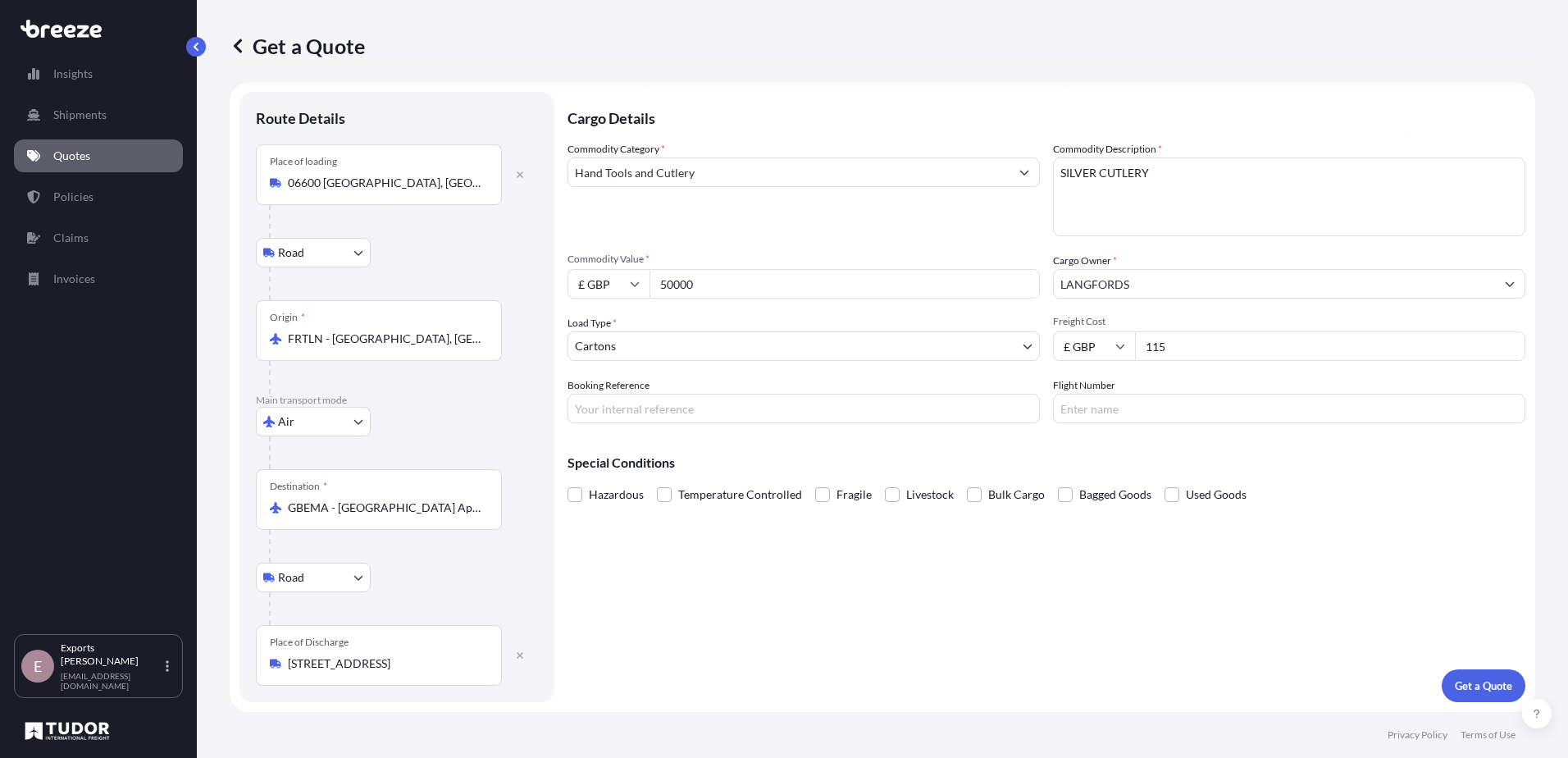
drag, startPoint x: 1200, startPoint y: 347, endPoint x: 1121, endPoint y: 351, distance: 79.1
click at [1121, 351] on div "£ GBP 115" at bounding box center [1289, 347] width 472 height 30
type input "295"
click at [1470, 673] on button "Get a Quote" at bounding box center [1483, 685] width 84 height 33
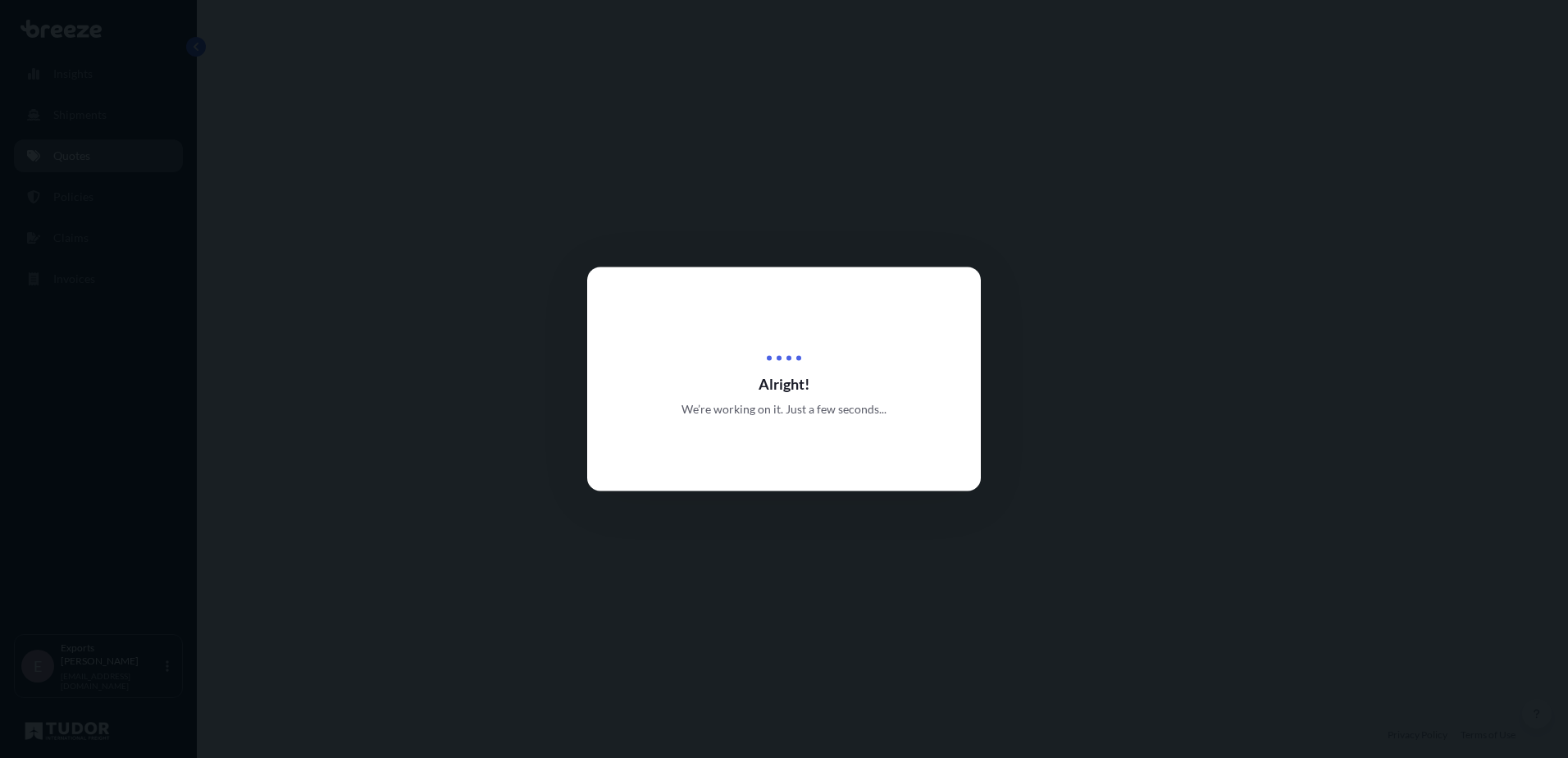
select select "Road"
select select "Air"
select select "Road"
select select "4"
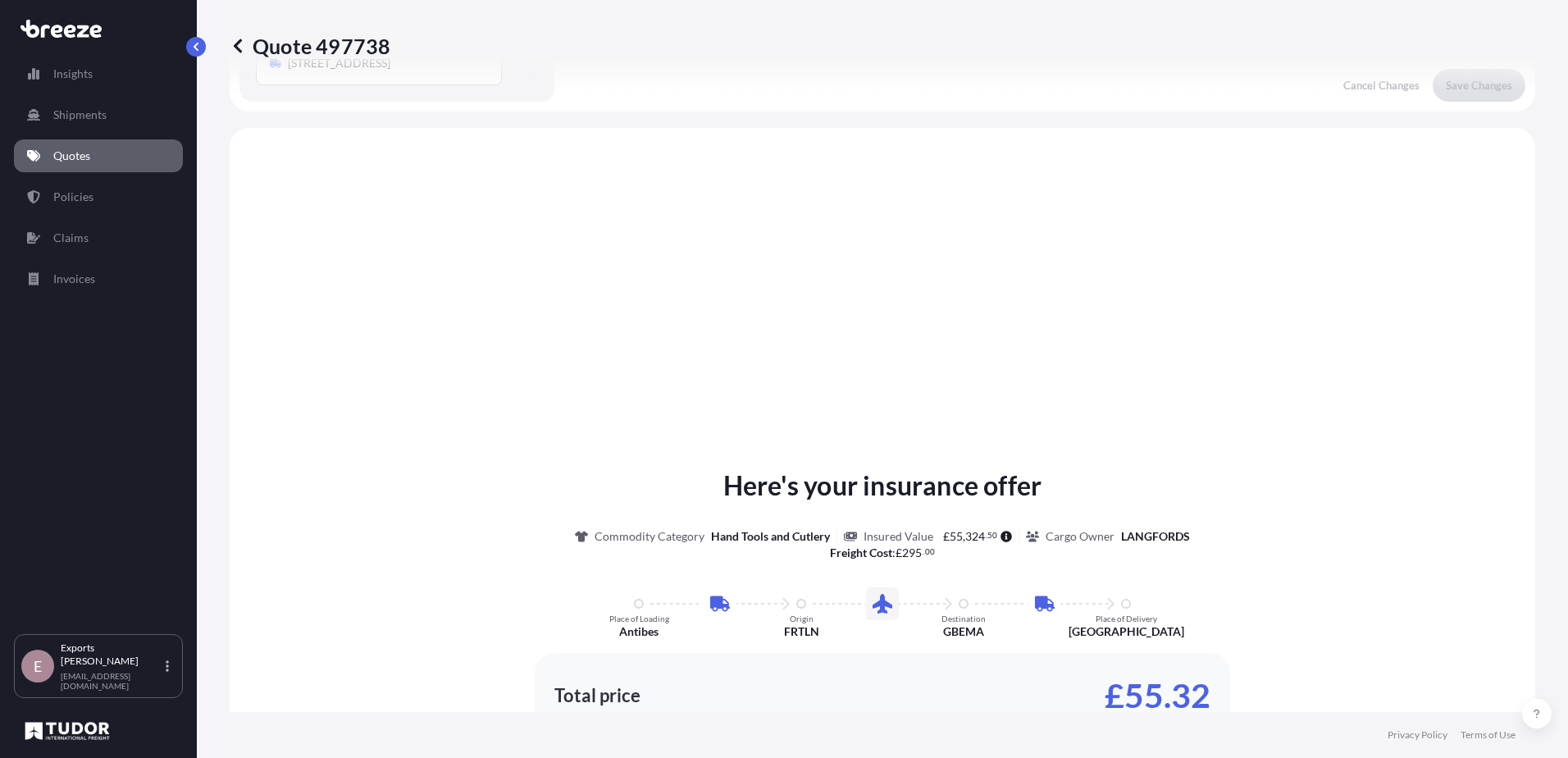
scroll to position [656, 0]
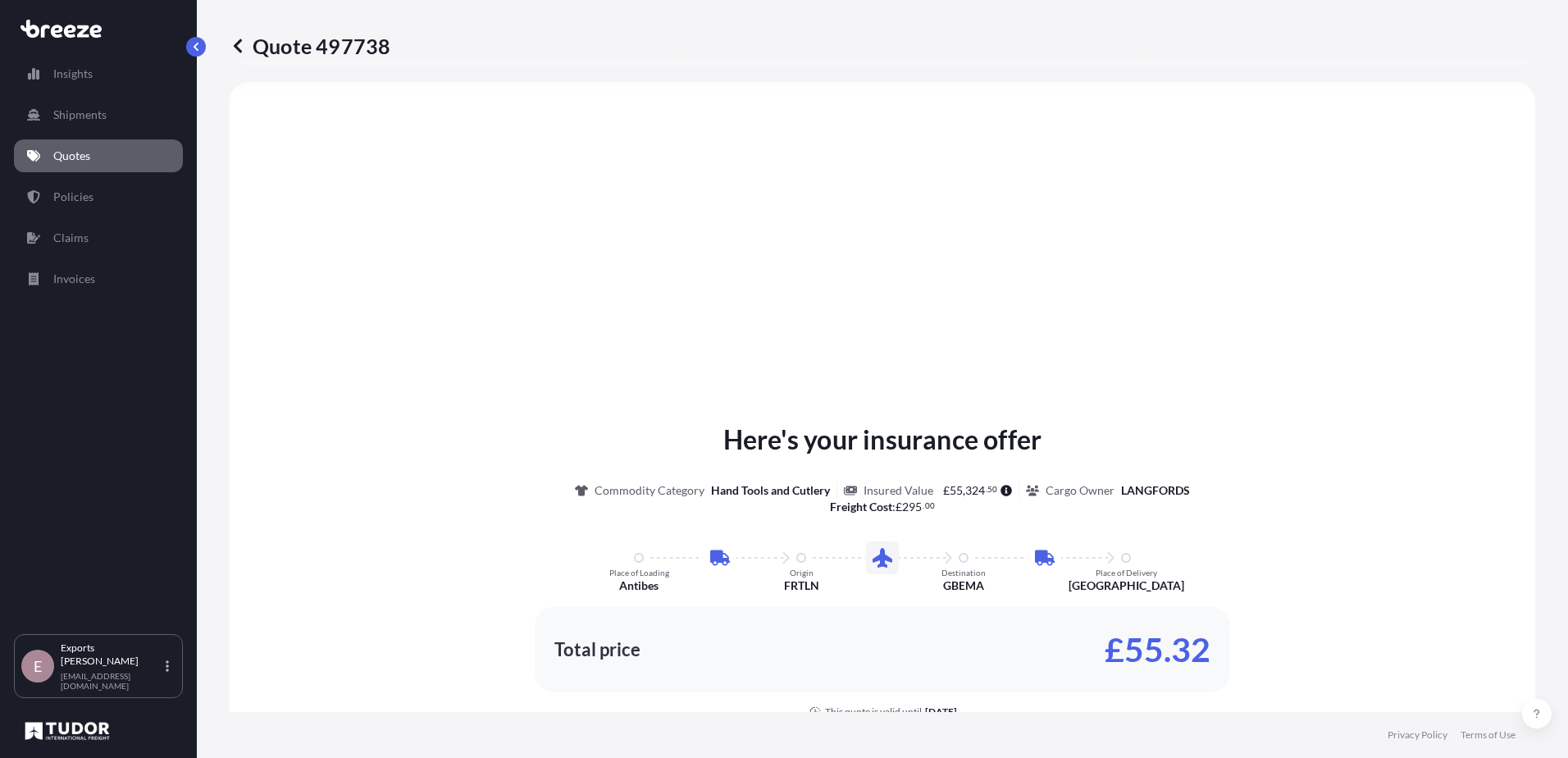
click at [234, 38] on icon at bounding box center [238, 46] width 16 height 16
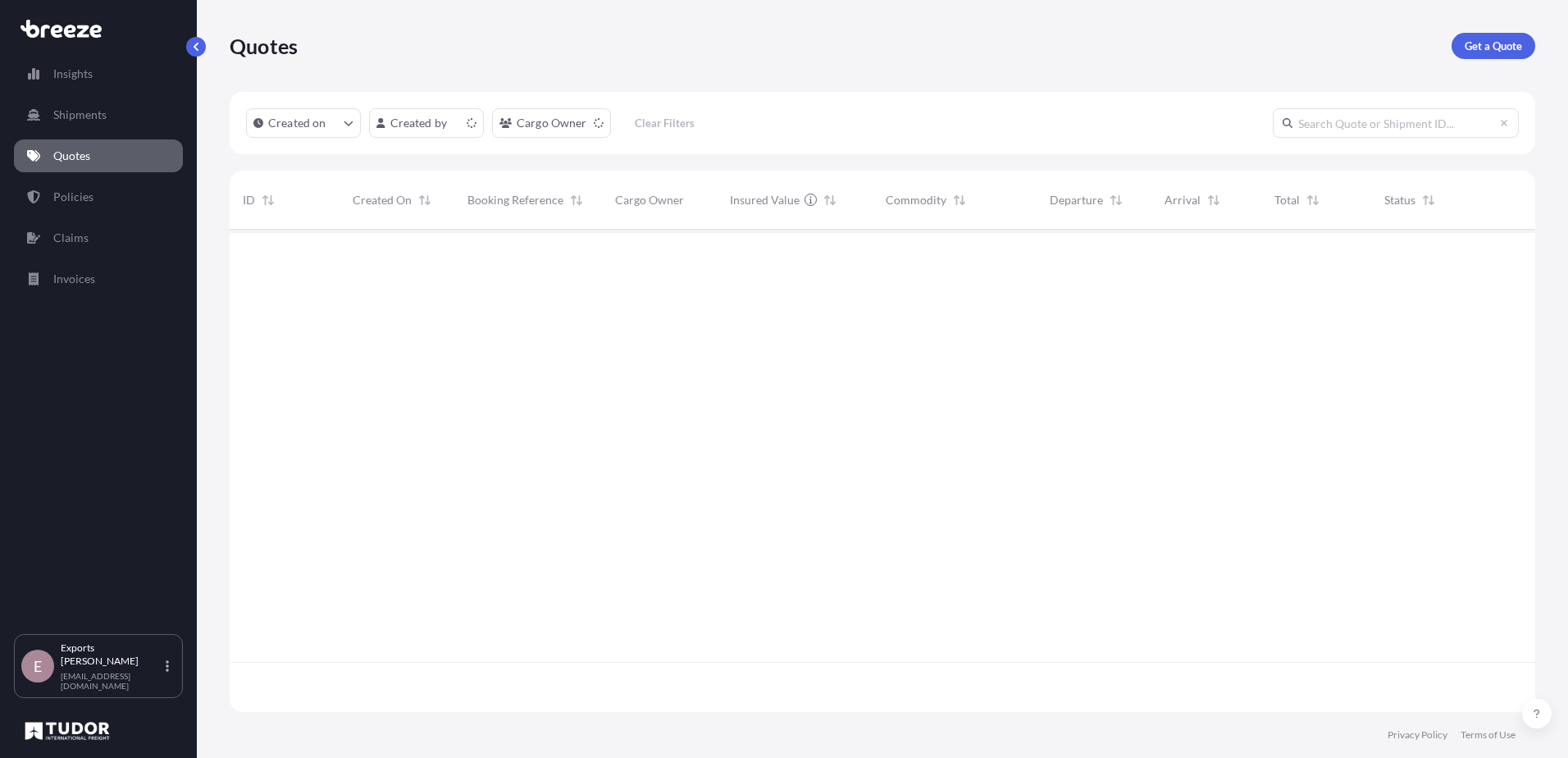
scroll to position [479, 1293]
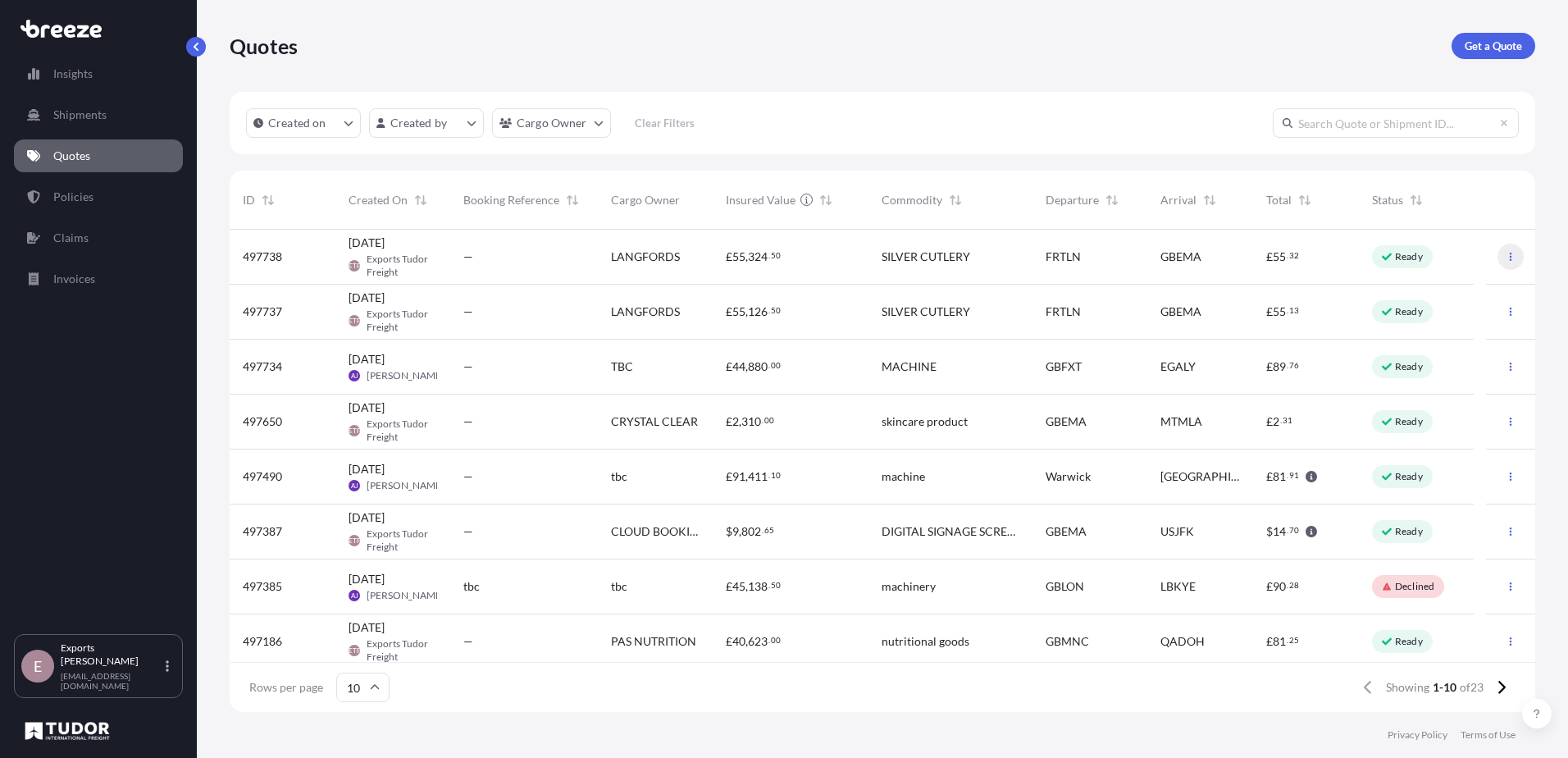
click at [1497, 260] on button "button" at bounding box center [1510, 257] width 26 height 26
click at [1453, 281] on p "Duplicate quote" at bounding box center [1434, 289] width 82 height 16
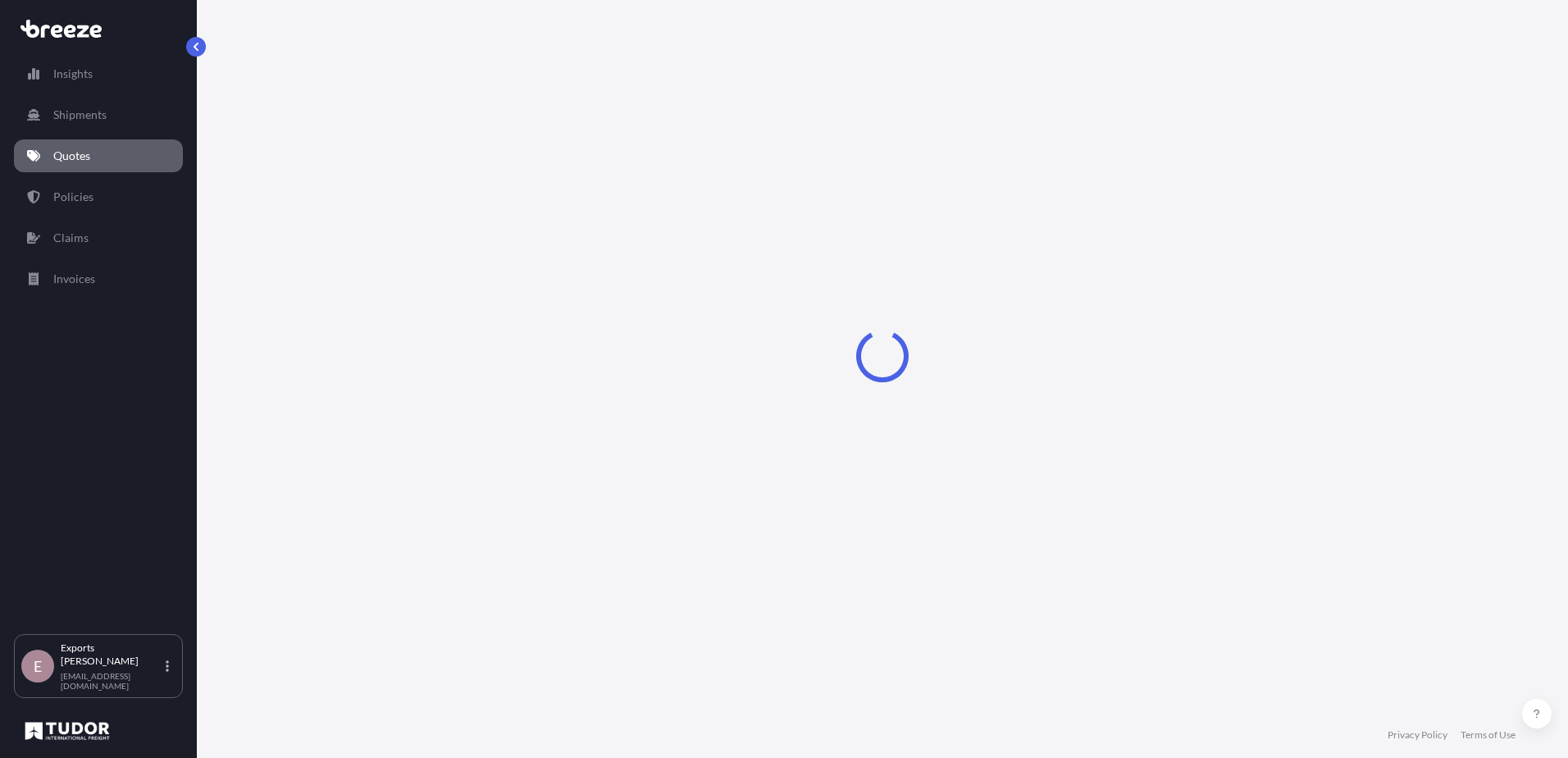
scroll to position [10, 0]
select select "Road"
select select "Air"
select select "Road"
select select "4"
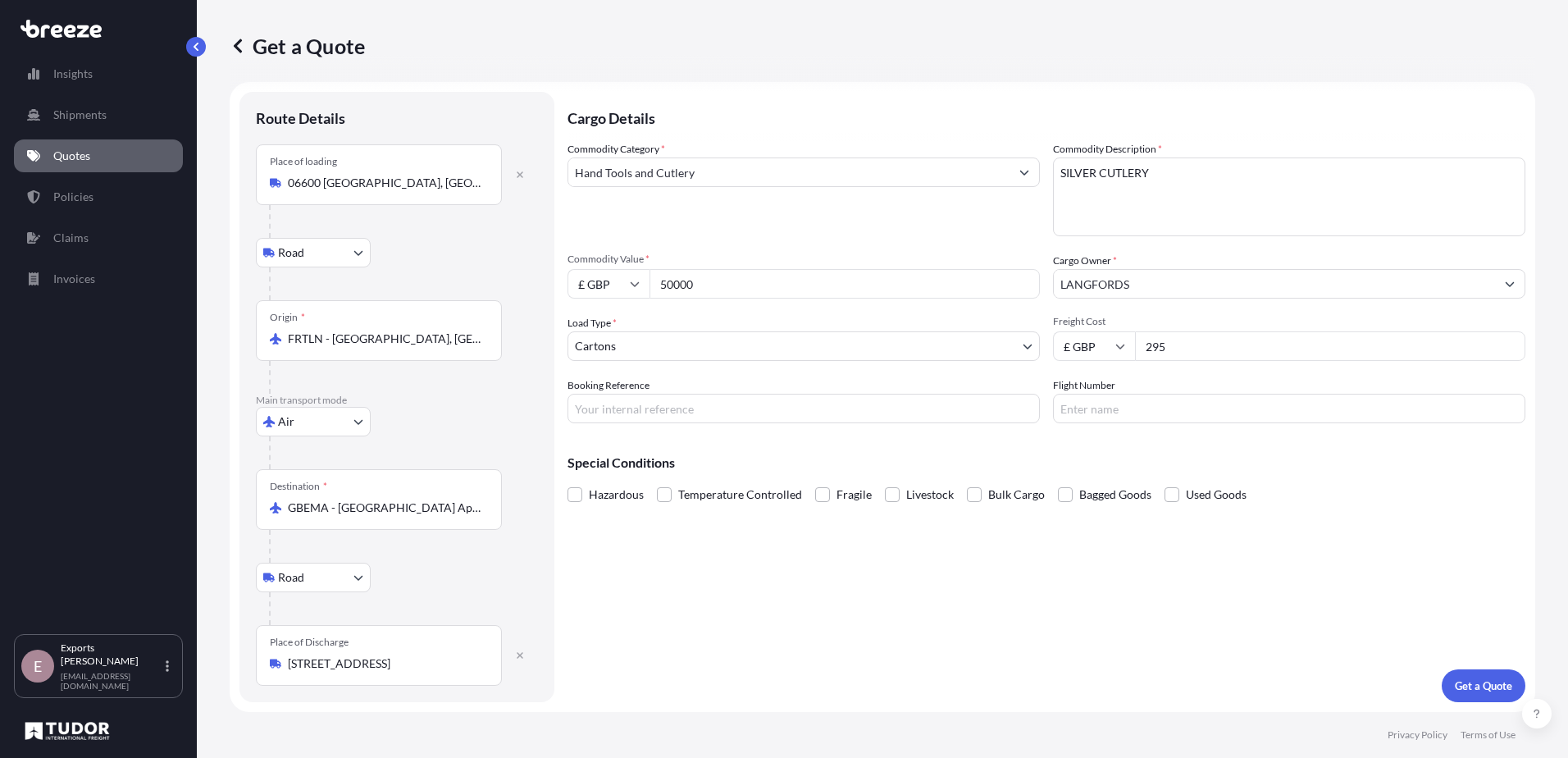
click at [304, 429] on body "Insights Shipments Quotes Policies Claims Invoices E Exports Tudor Freight [EMA…" at bounding box center [784, 379] width 1568 height 758
click at [290, 521] on span "Road" at bounding box center [300, 523] width 26 height 16
select select "Road"
select select "1"
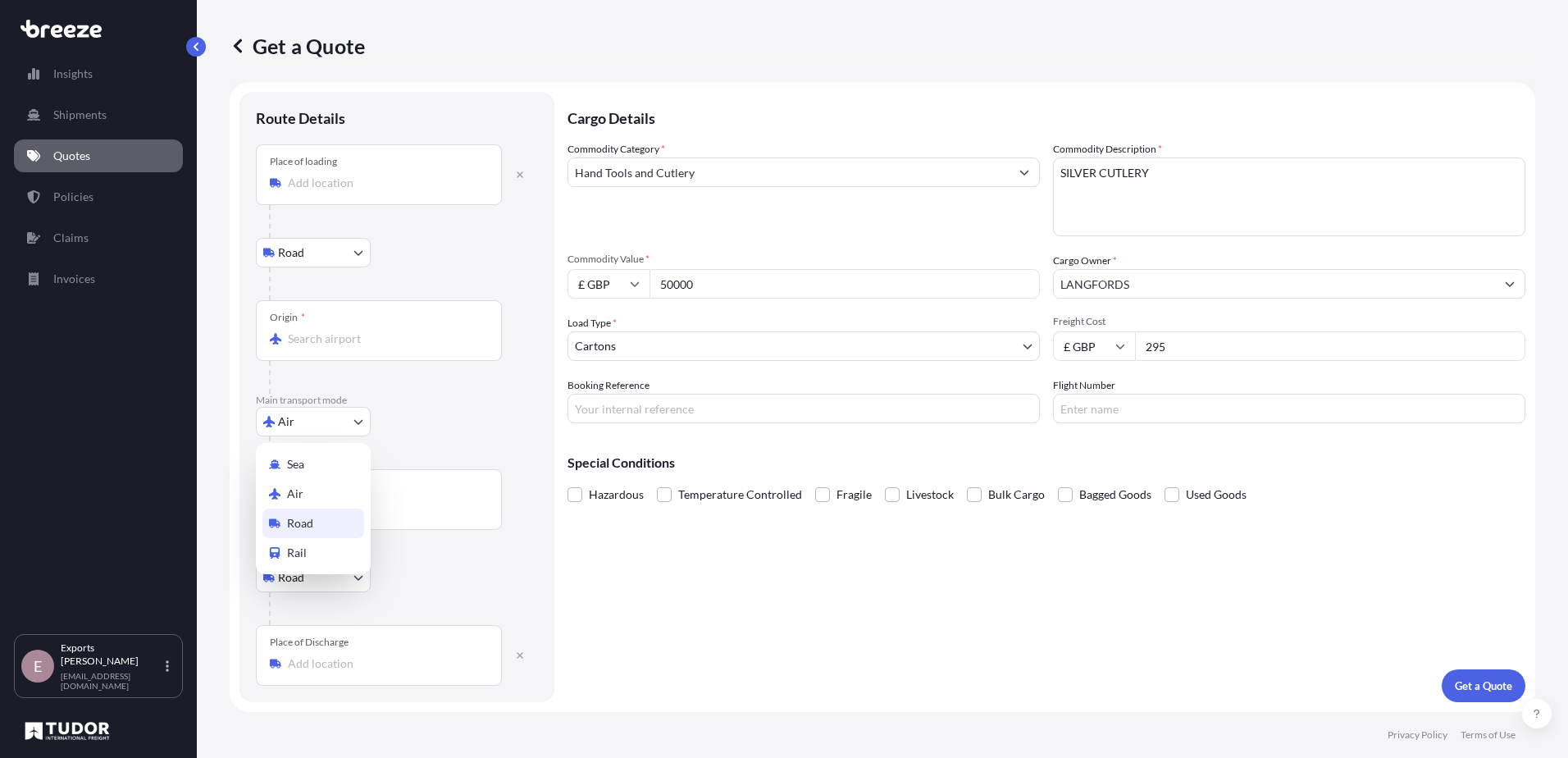
scroll to position [0, 0]
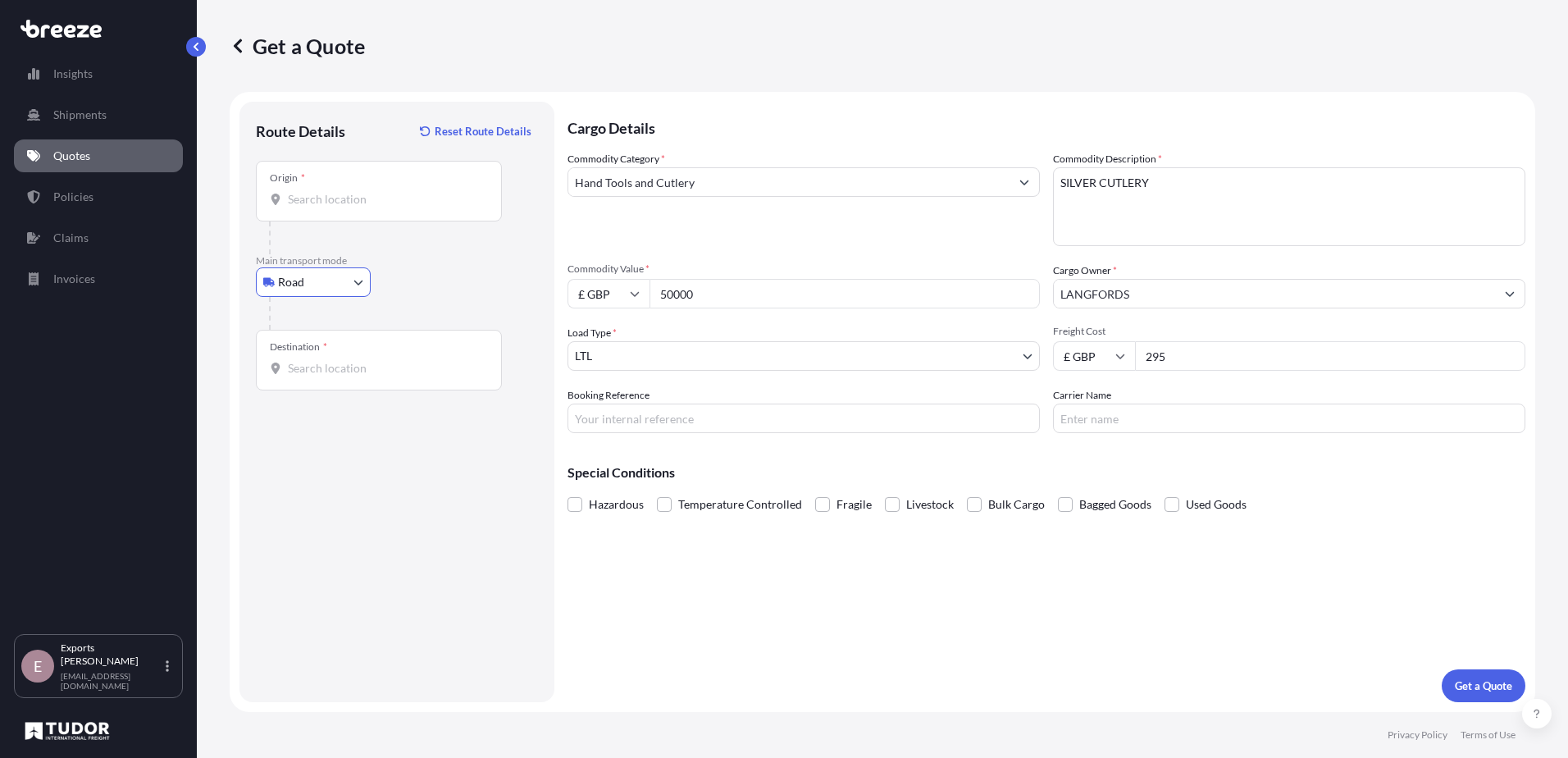
click at [322, 206] on input "Origin *" at bounding box center [385, 199] width 193 height 16
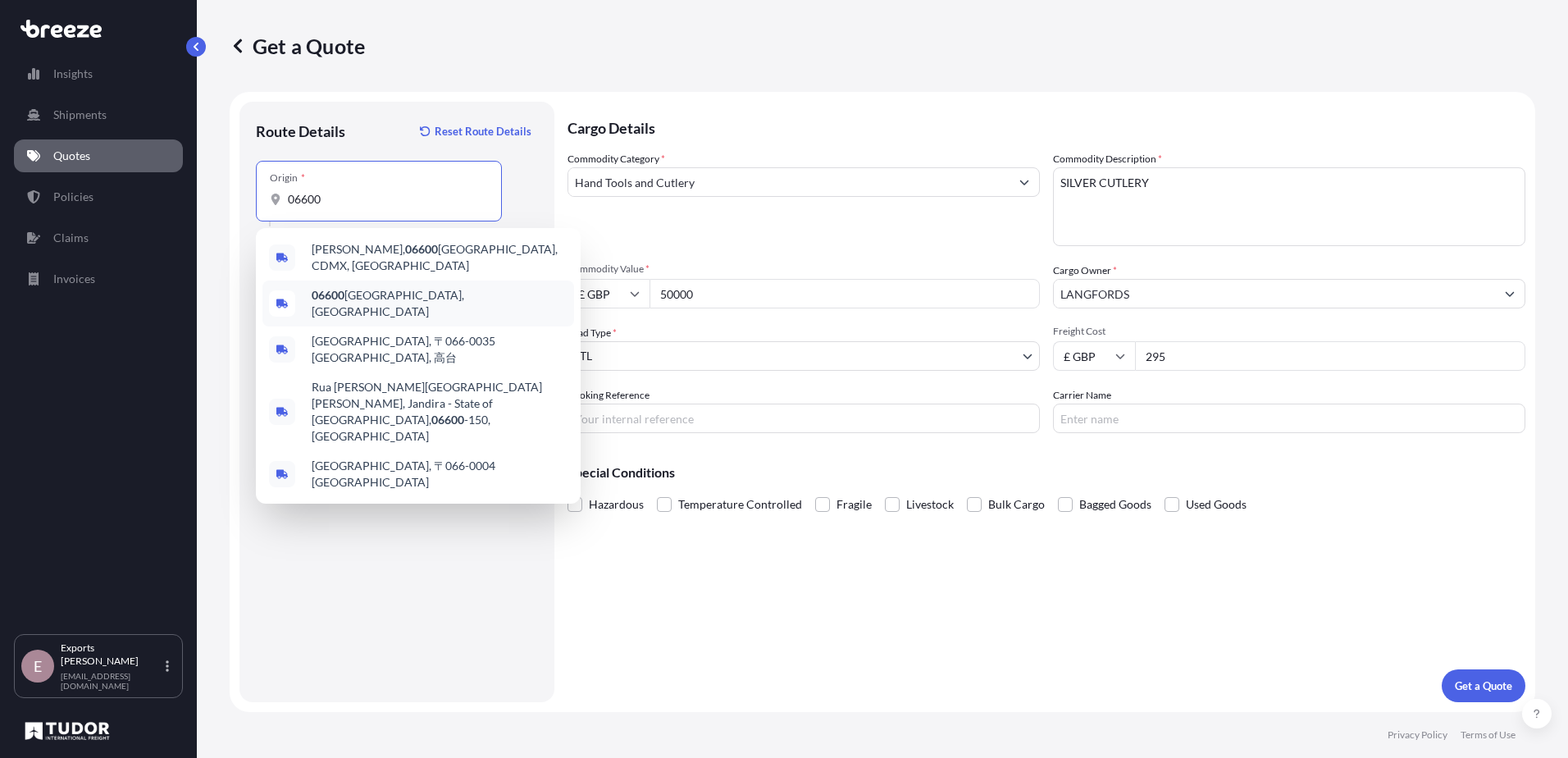
click at [359, 283] on div "06600 [GEOGRAPHIC_DATA], [GEOGRAPHIC_DATA]" at bounding box center [417, 304] width 312 height 46
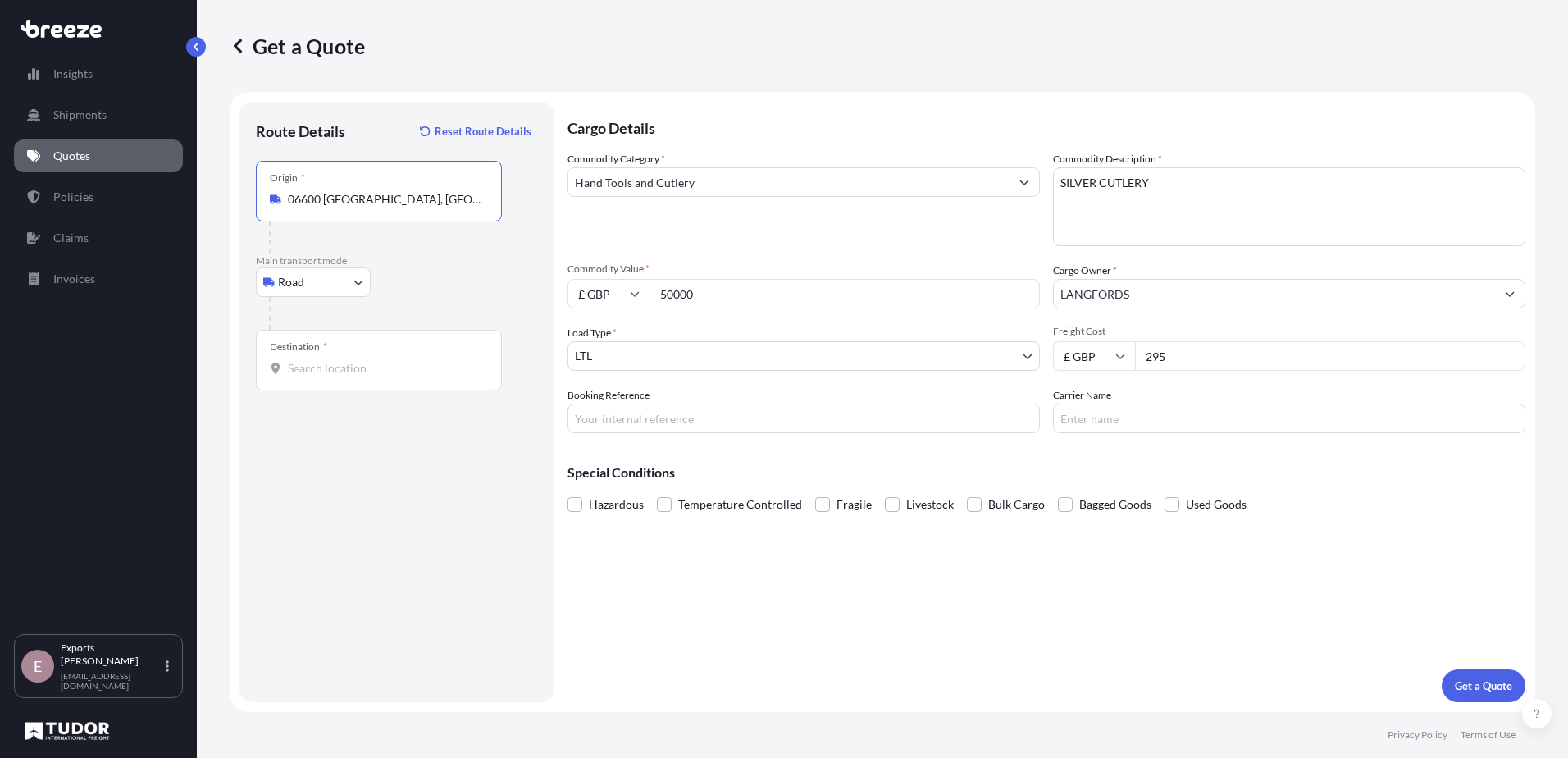
type input "06600 [GEOGRAPHIC_DATA], [GEOGRAPHIC_DATA]"
click at [341, 367] on input "Destination *" at bounding box center [385, 368] width 193 height 16
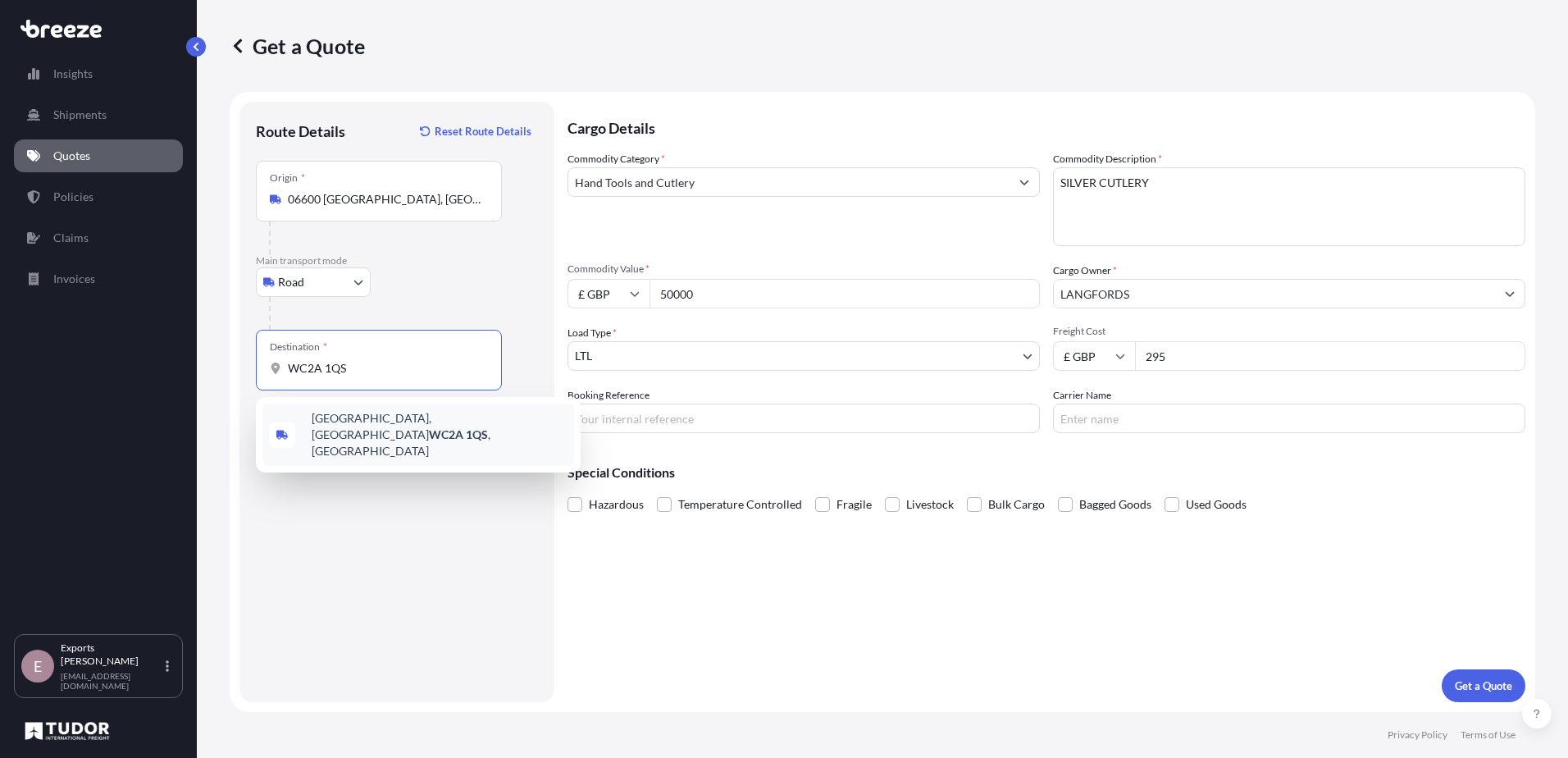
click at [369, 424] on span "[STREET_ADDRESS]" at bounding box center [439, 434] width 256 height 49
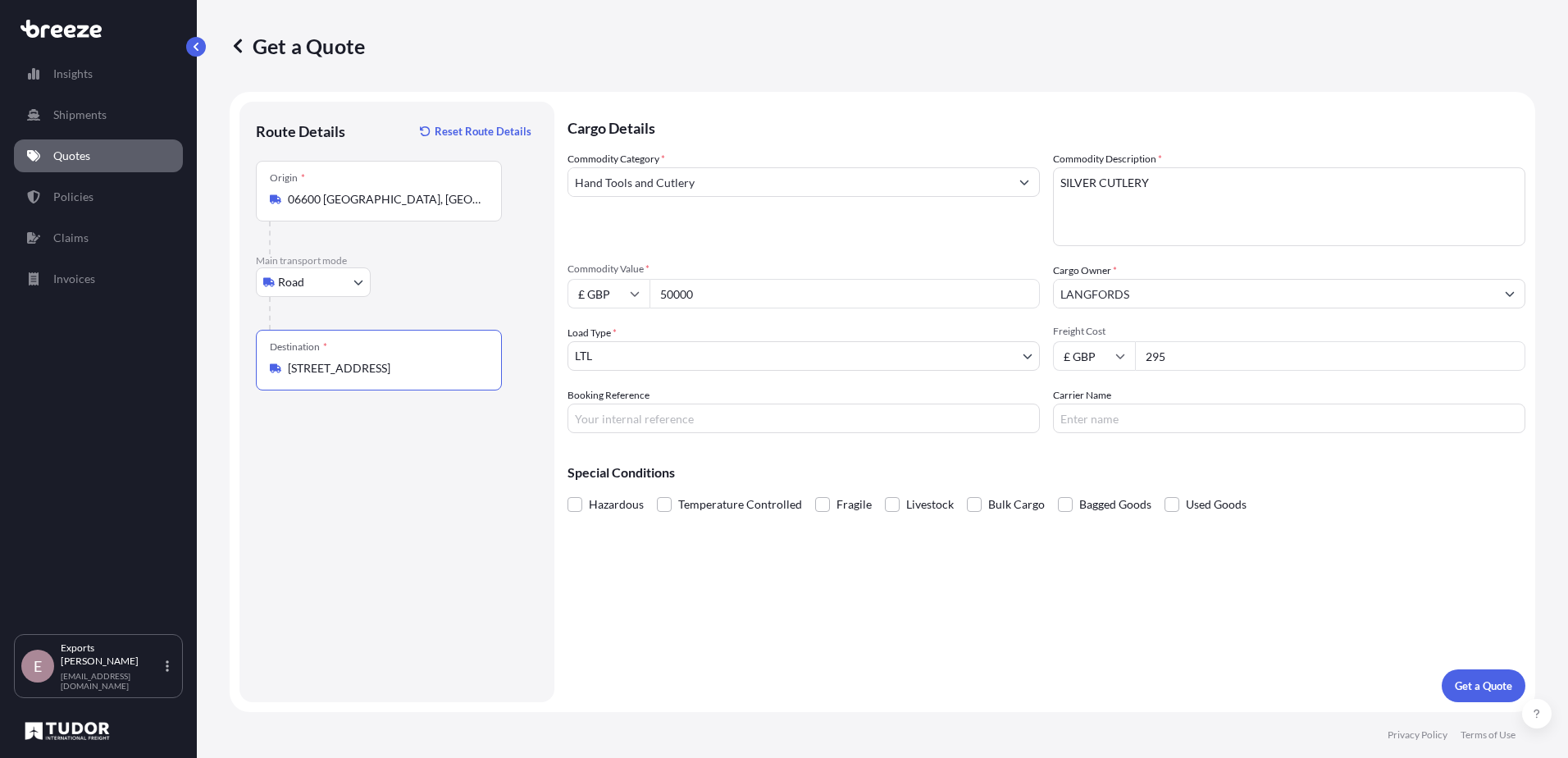
type input "[STREET_ADDRESS]"
click at [677, 346] on body "0 options available. 5 options available. 0 options available. 5 options availa…" at bounding box center [784, 379] width 1568 height 758
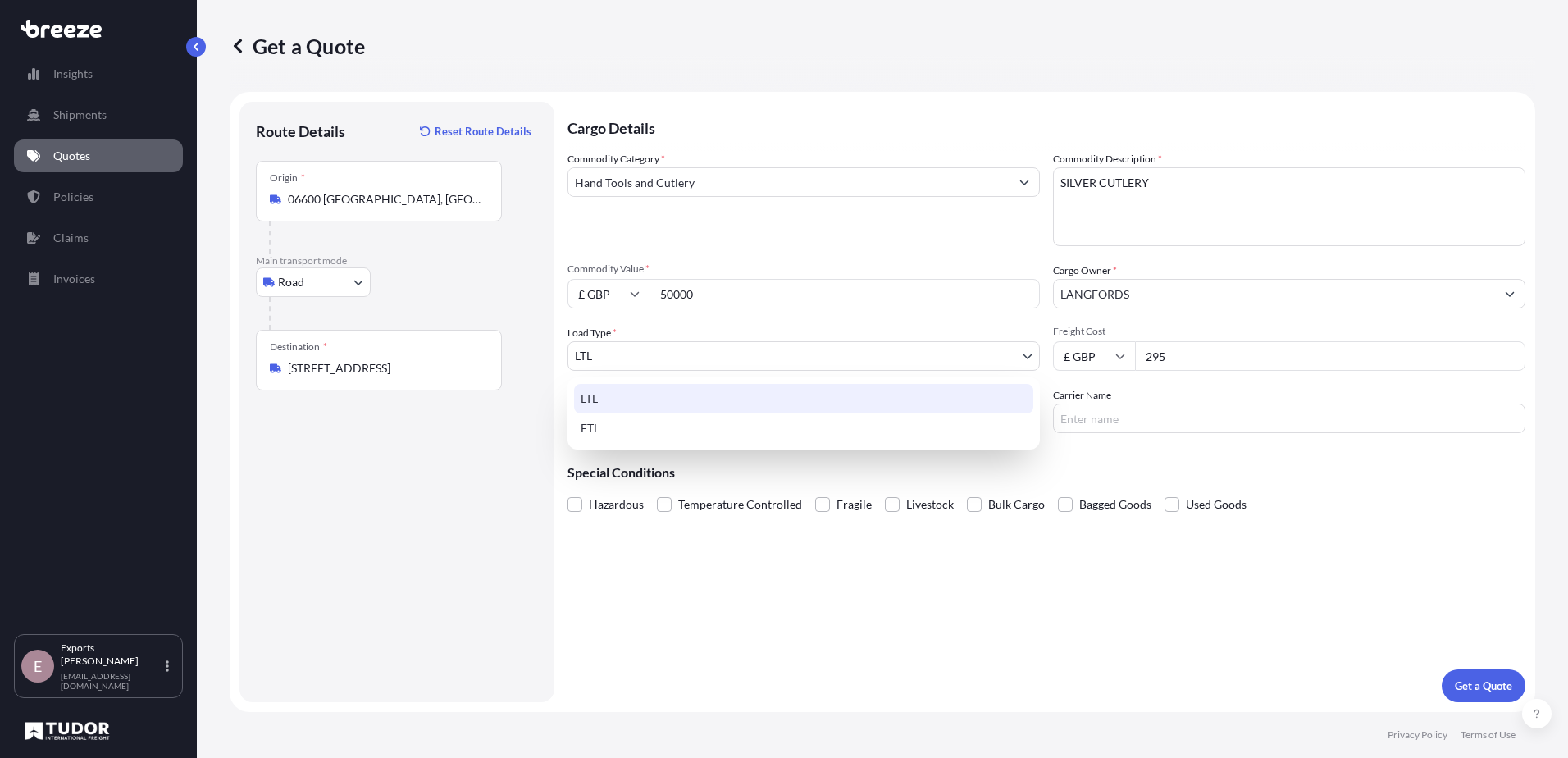
click at [653, 400] on div "LTL" at bounding box center [803, 398] width 459 height 30
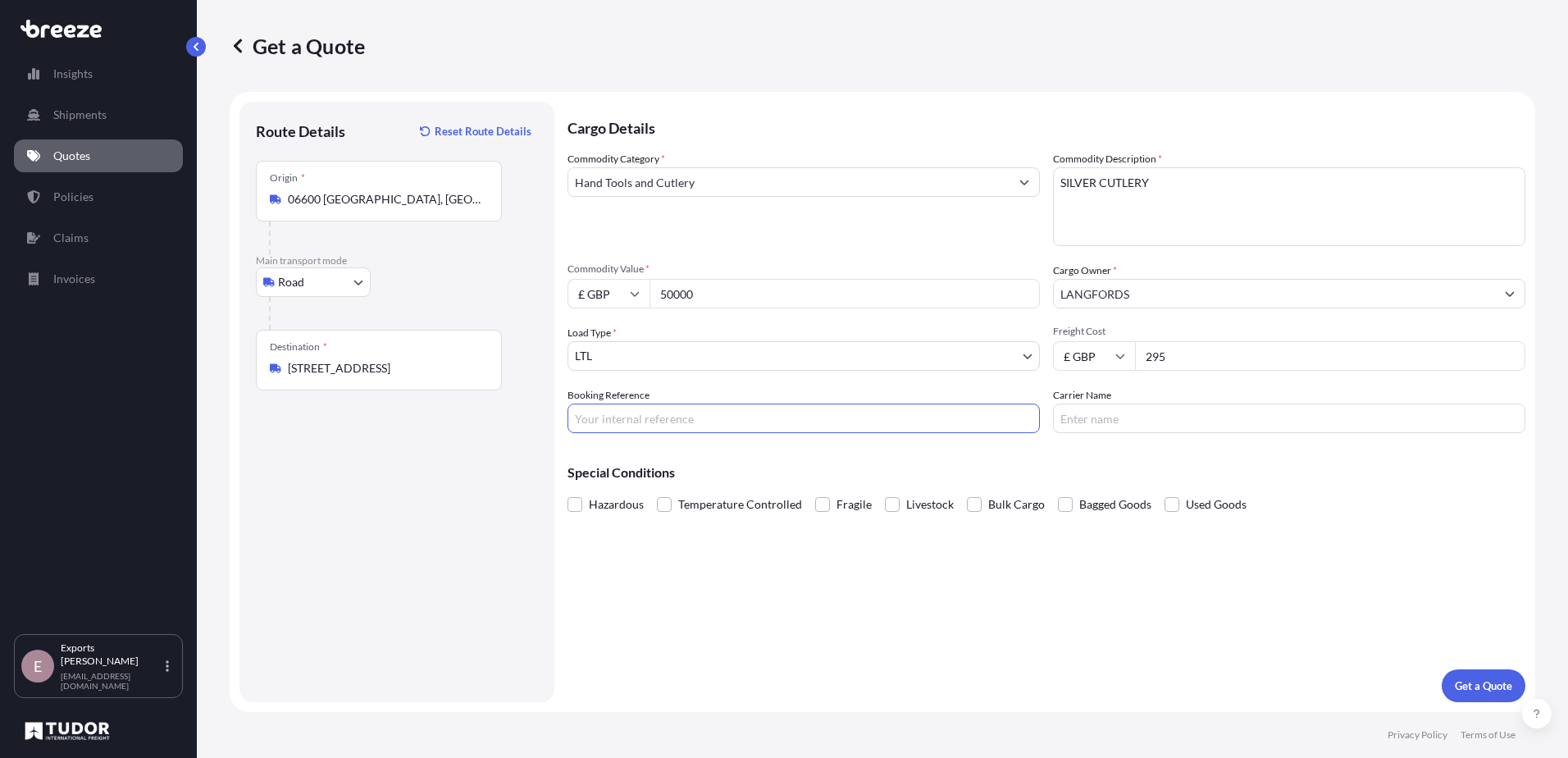
click at [701, 417] on input "Booking Reference" at bounding box center [804, 418] width 472 height 30
click at [1189, 450] on div "Special Conditions Hazardous Temperature Controlled Fragile Livestock Bulk Carg…" at bounding box center [1047, 481] width 958 height 71
drag, startPoint x: 1203, startPoint y: 359, endPoint x: 1079, endPoint y: 362, distance: 124.0
click at [1079, 362] on div "£ GBP 295" at bounding box center [1289, 357] width 472 height 30
type input "255"
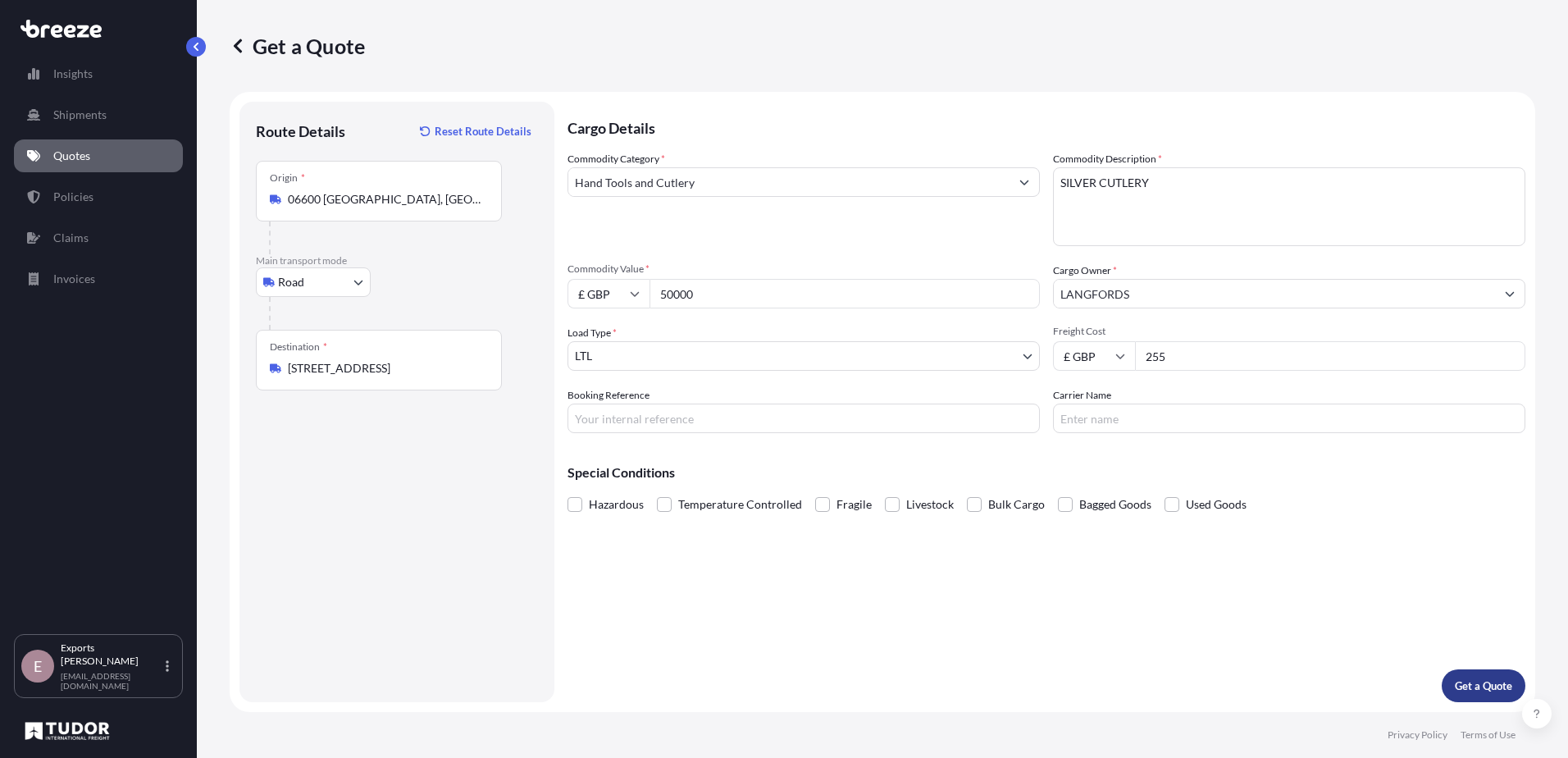
click at [1473, 689] on p "Get a Quote" at bounding box center [1484, 685] width 58 height 16
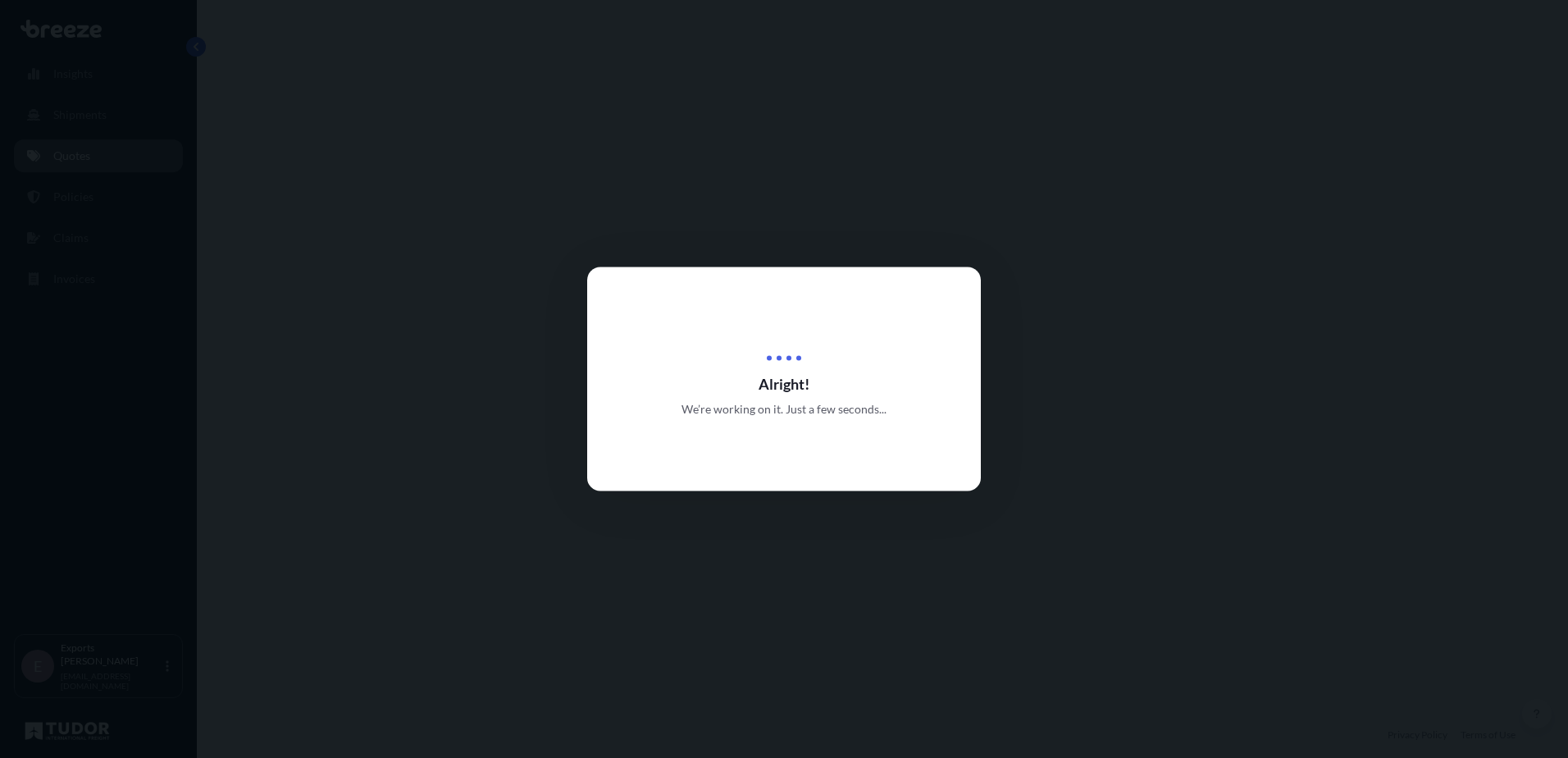
select select "Road"
select select "1"
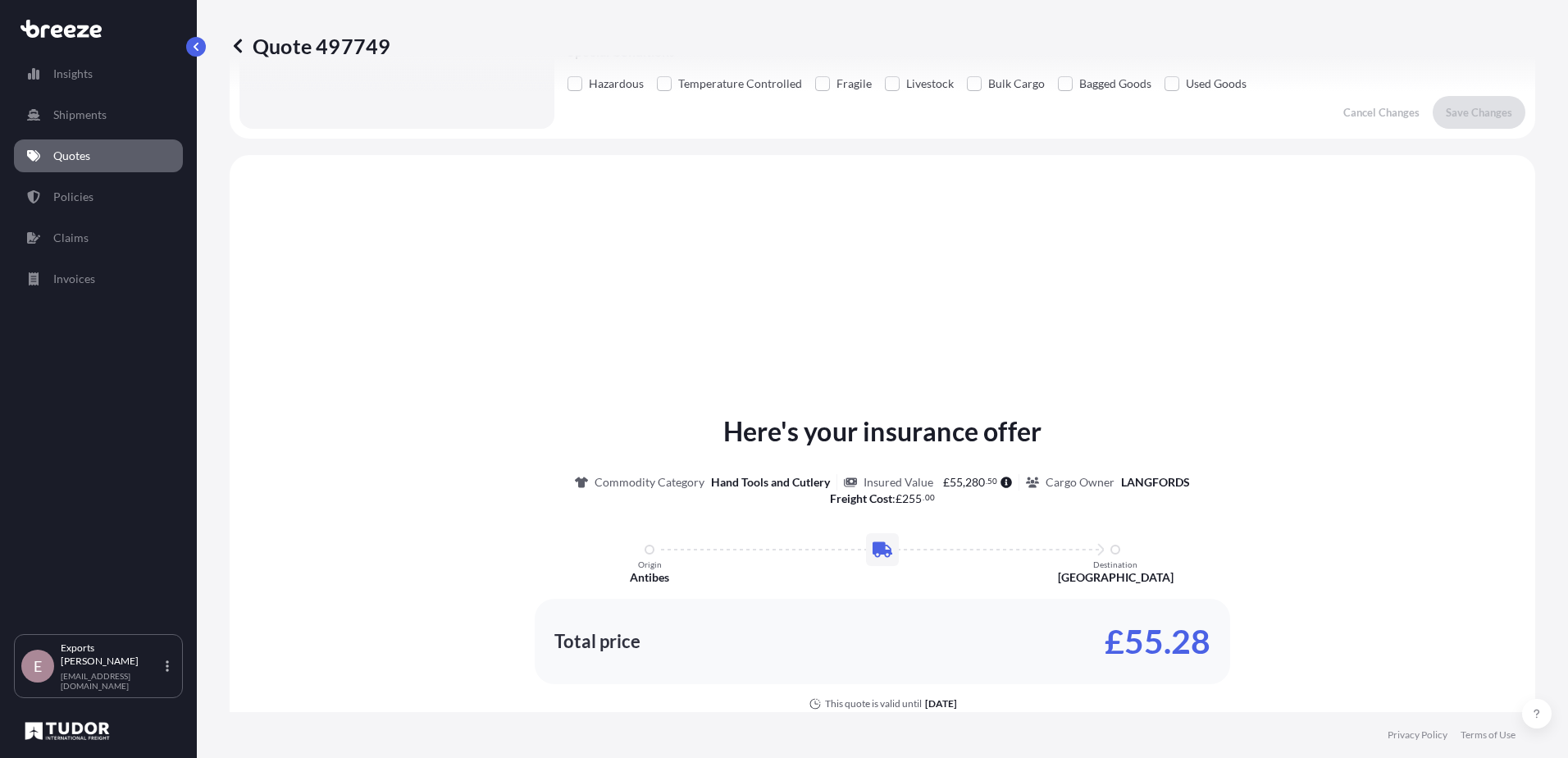
scroll to position [494, 0]
